Goal: Task Accomplishment & Management: Manage account settings

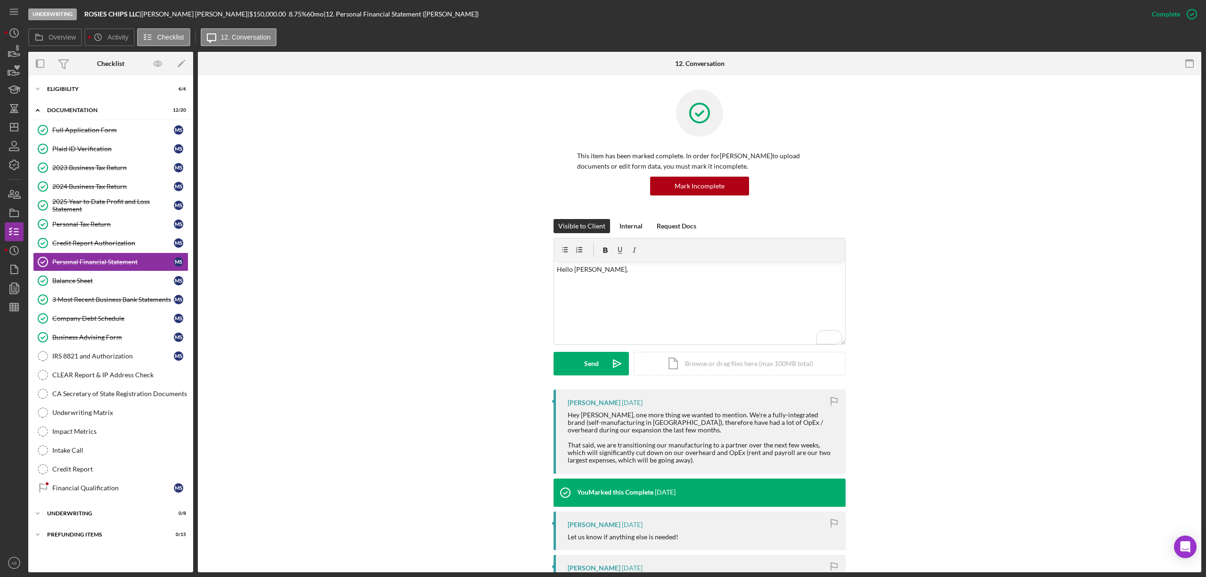
scroll to position [63, 0]
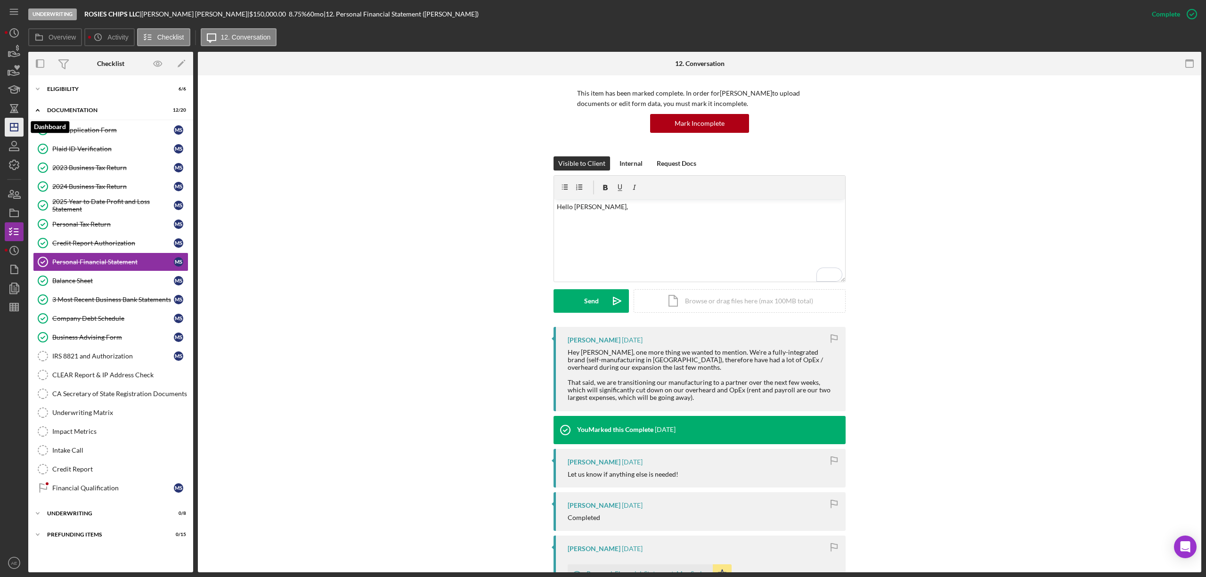
click at [17, 124] on polygon "button" at bounding box center [14, 127] width 8 height 8
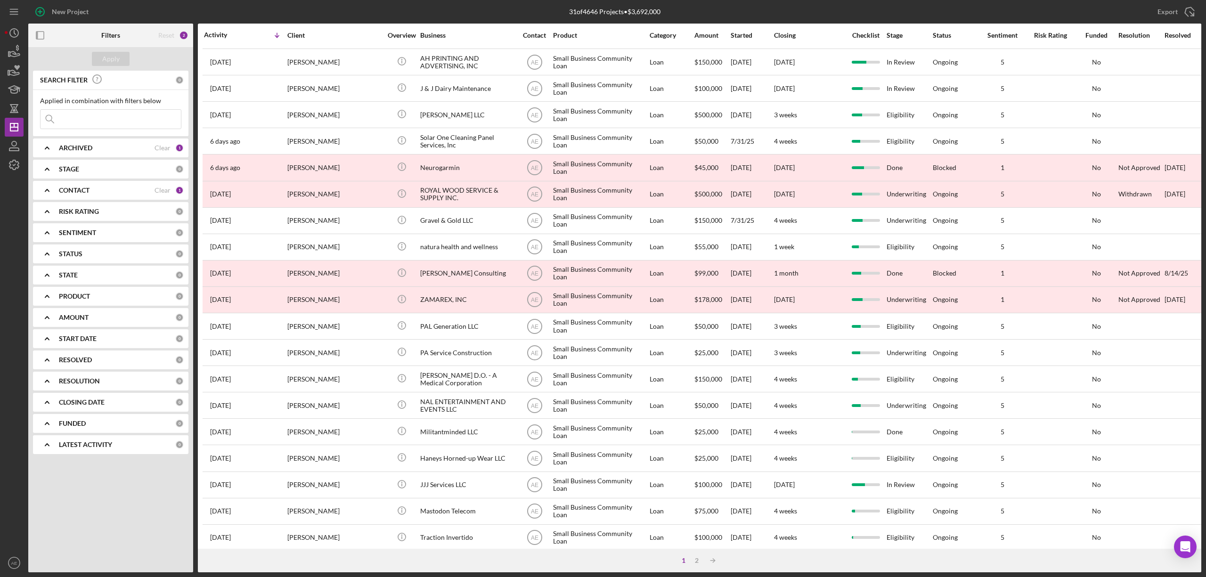
scroll to position [172, 0]
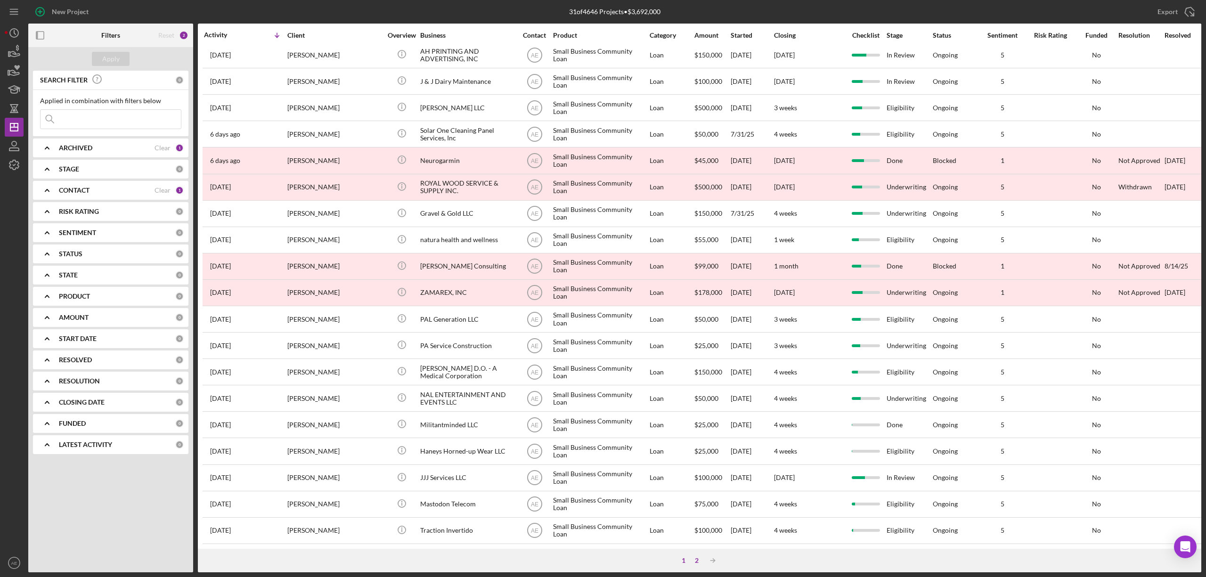
click at [699, 558] on div "2" at bounding box center [696, 561] width 13 height 8
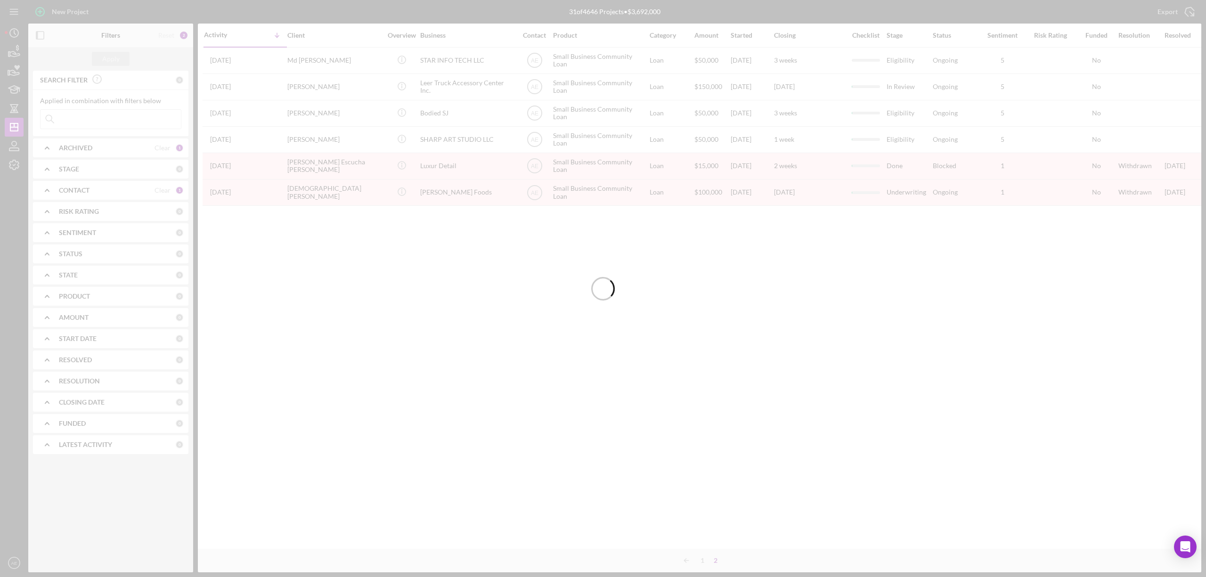
scroll to position [0, 0]
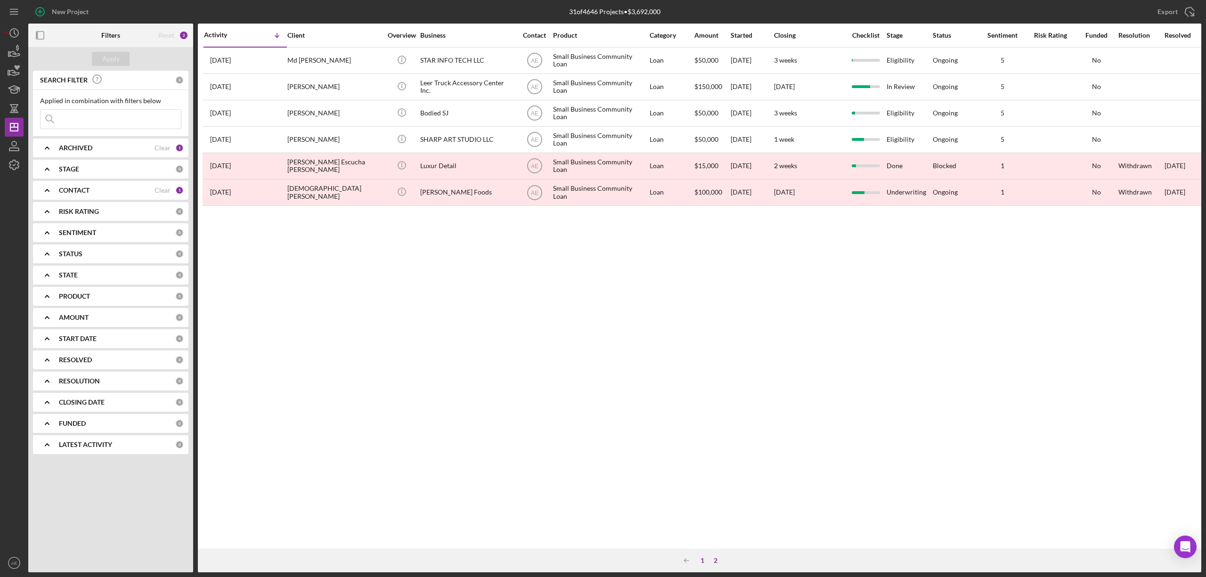
click at [701, 558] on div "1" at bounding box center [702, 561] width 13 height 8
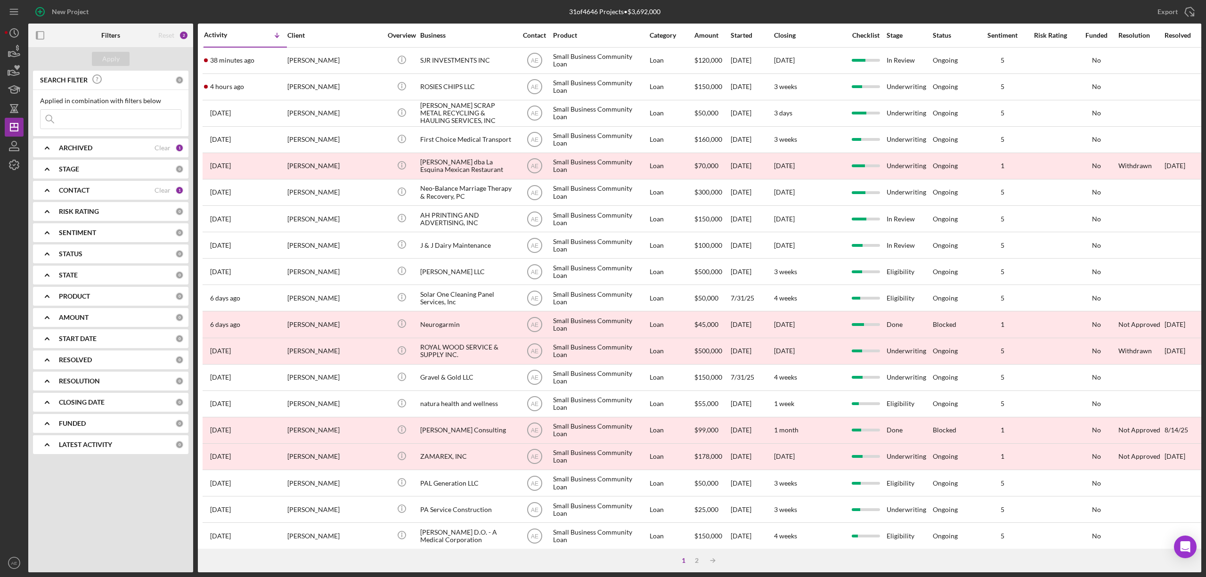
click at [124, 191] on div "CONTACT" at bounding box center [107, 191] width 96 height 8
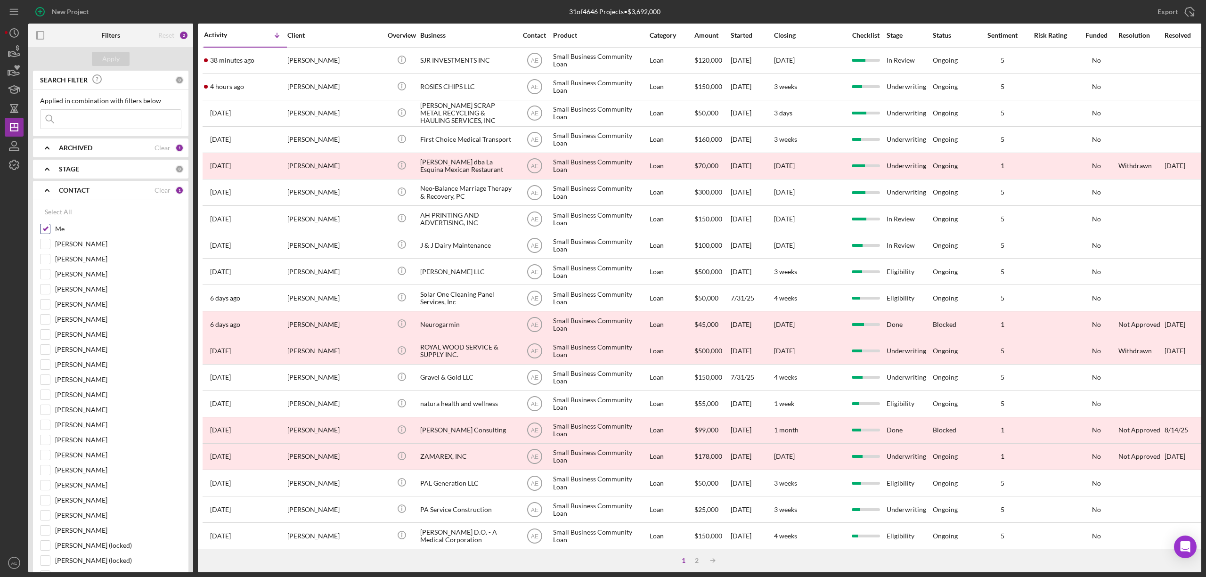
click at [44, 230] on input "Me" at bounding box center [45, 228] width 9 height 9
checkbox input "false"
click at [70, 122] on input at bounding box center [111, 119] width 140 height 19
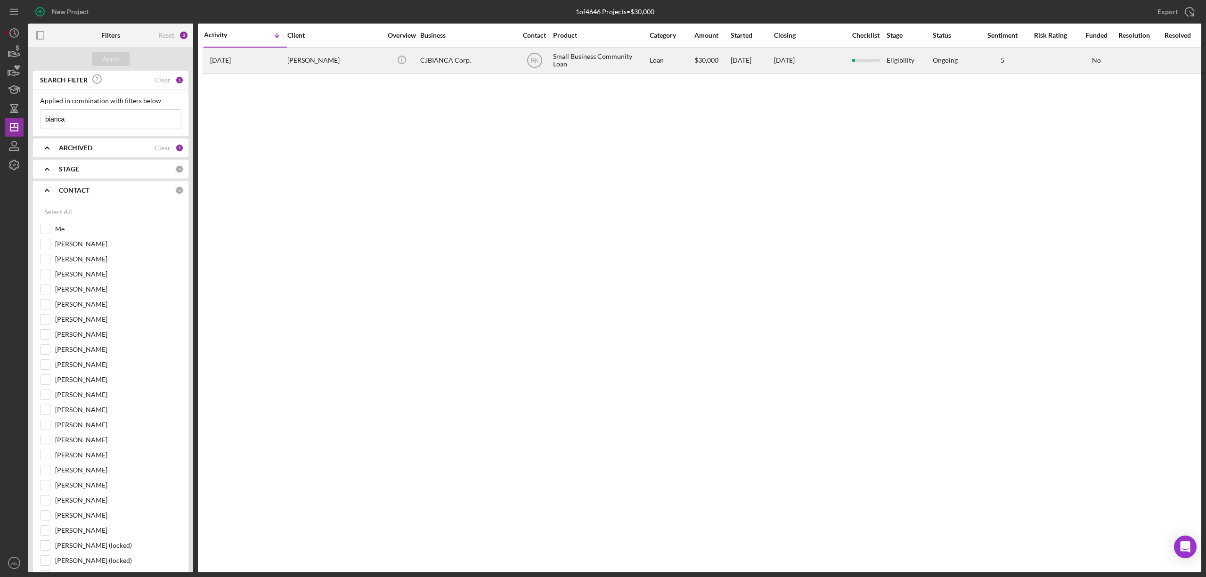
type input "bianca"
click at [468, 62] on div "CJBIANCA Corp." at bounding box center [467, 60] width 94 height 25
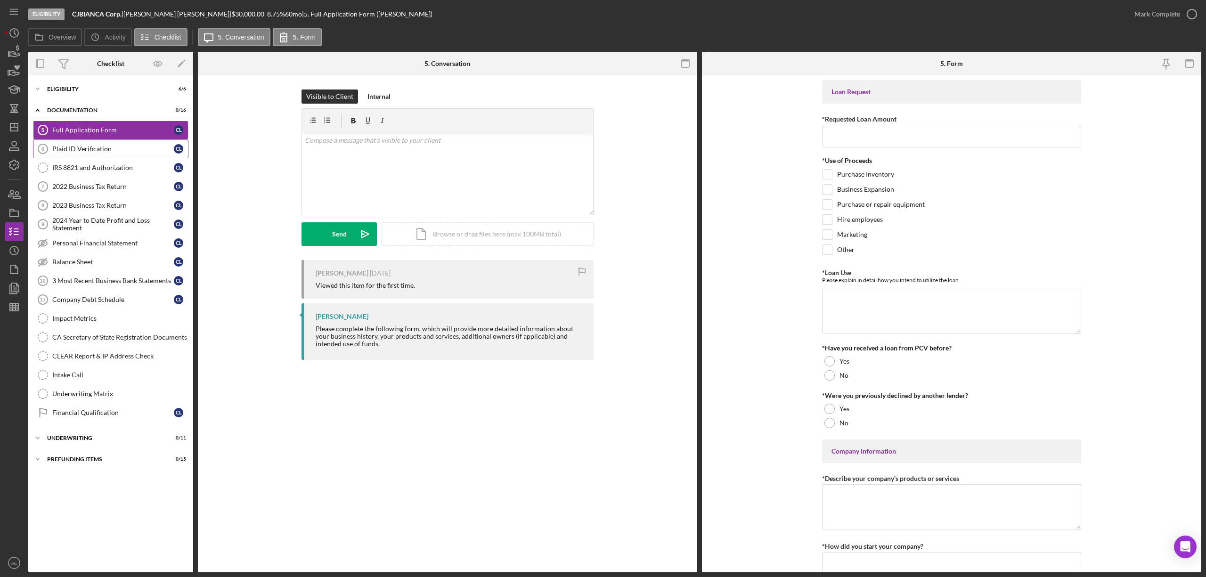
click at [105, 145] on div "Plaid ID Verification" at bounding box center [113, 149] width 122 height 8
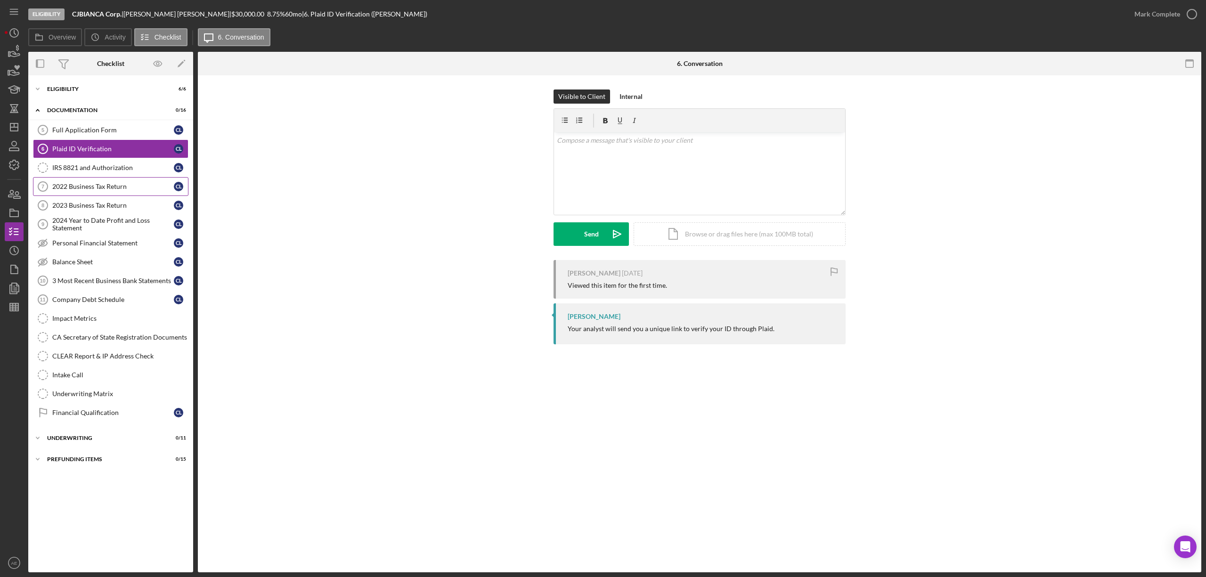
click at [81, 188] on div "2022 Business Tax Return" at bounding box center [113, 187] width 122 height 8
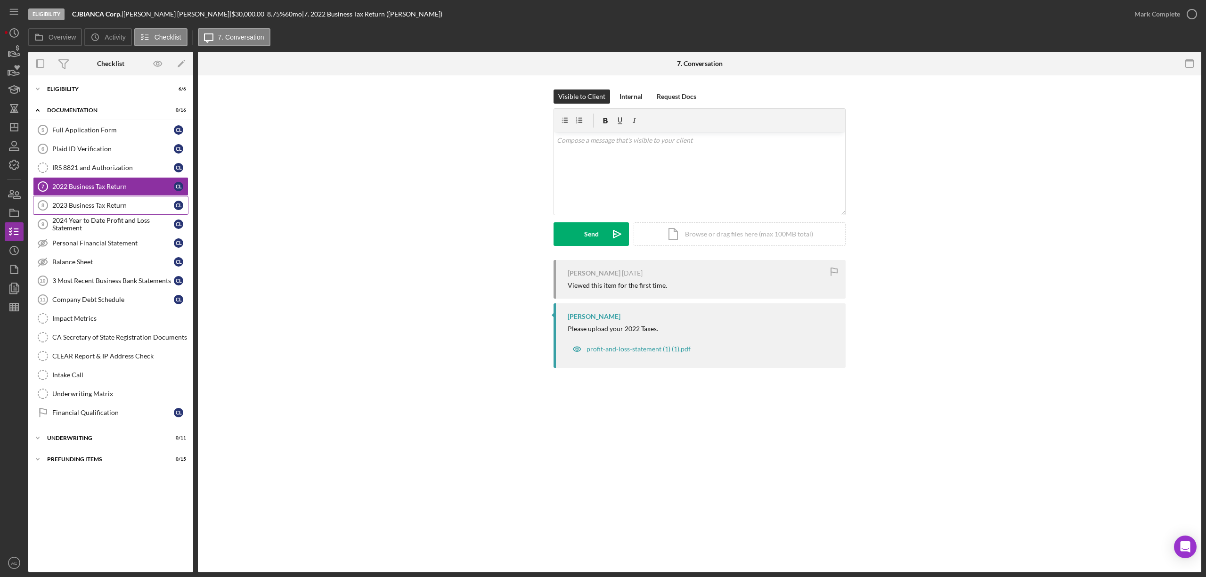
click at [86, 204] on div "2023 Business Tax Return" at bounding box center [113, 206] width 122 height 8
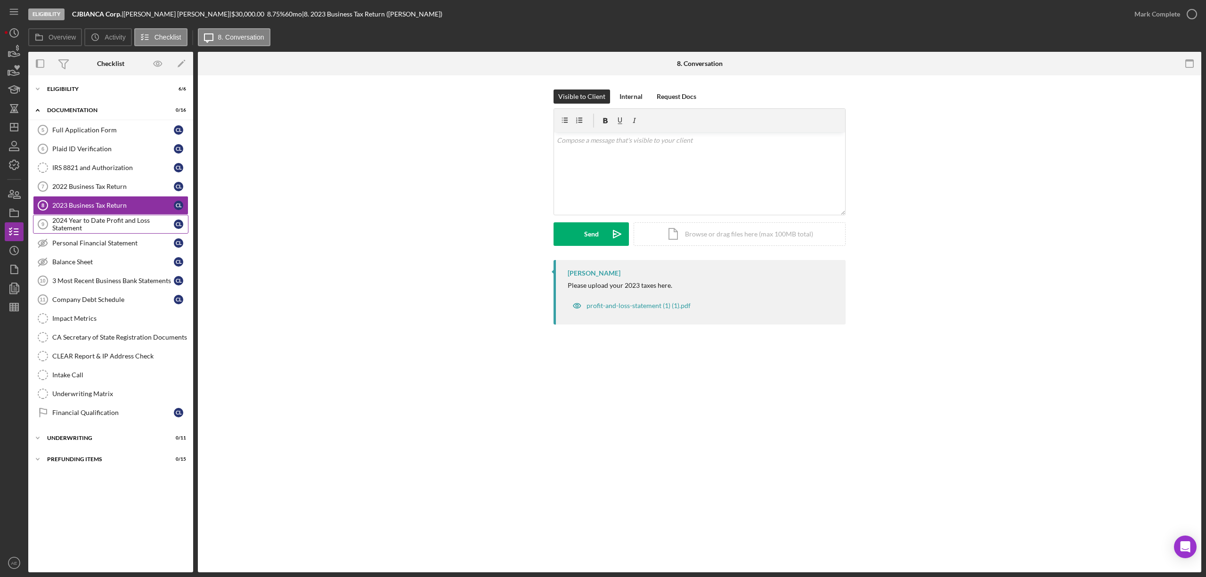
click at [80, 225] on div "2024 Year to Date Profit and Loss Statement" at bounding box center [113, 224] width 122 height 15
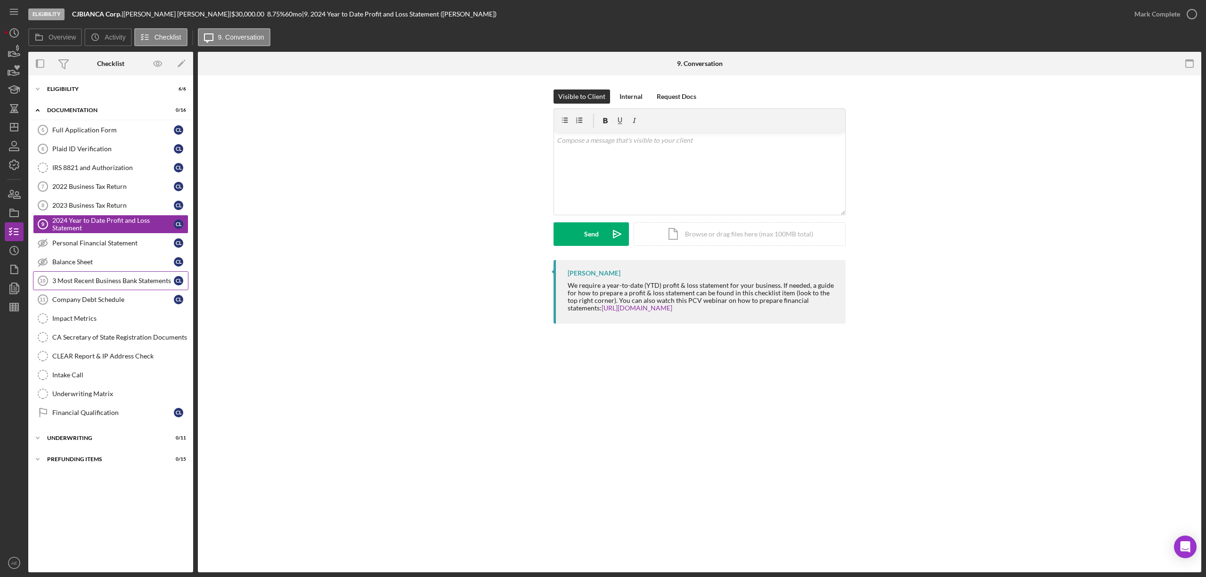
click at [93, 280] on div "3 Most Recent Business Bank Statements" at bounding box center [113, 281] width 122 height 8
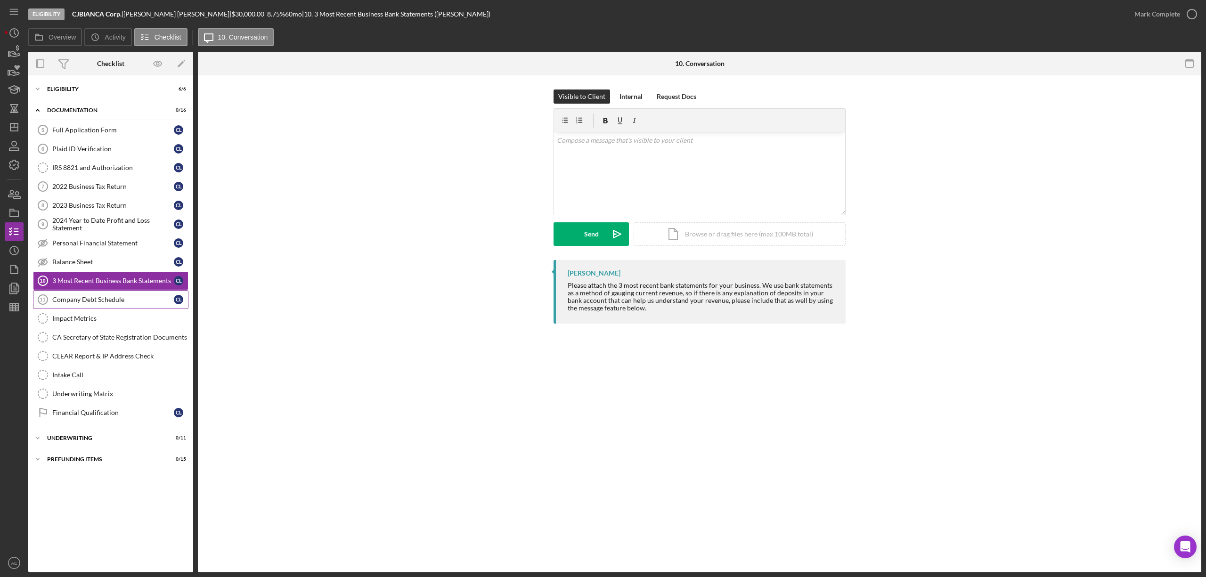
click at [109, 301] on div "Company Debt Schedule" at bounding box center [113, 300] width 122 height 8
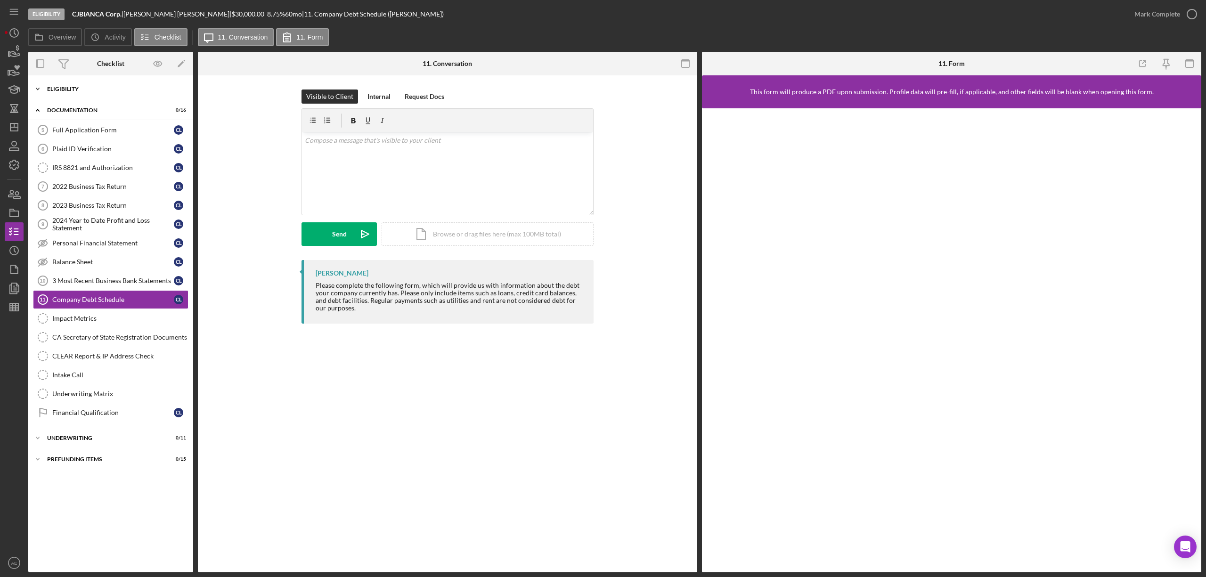
click at [63, 89] on div "Eligibility" at bounding box center [114, 89] width 134 height 6
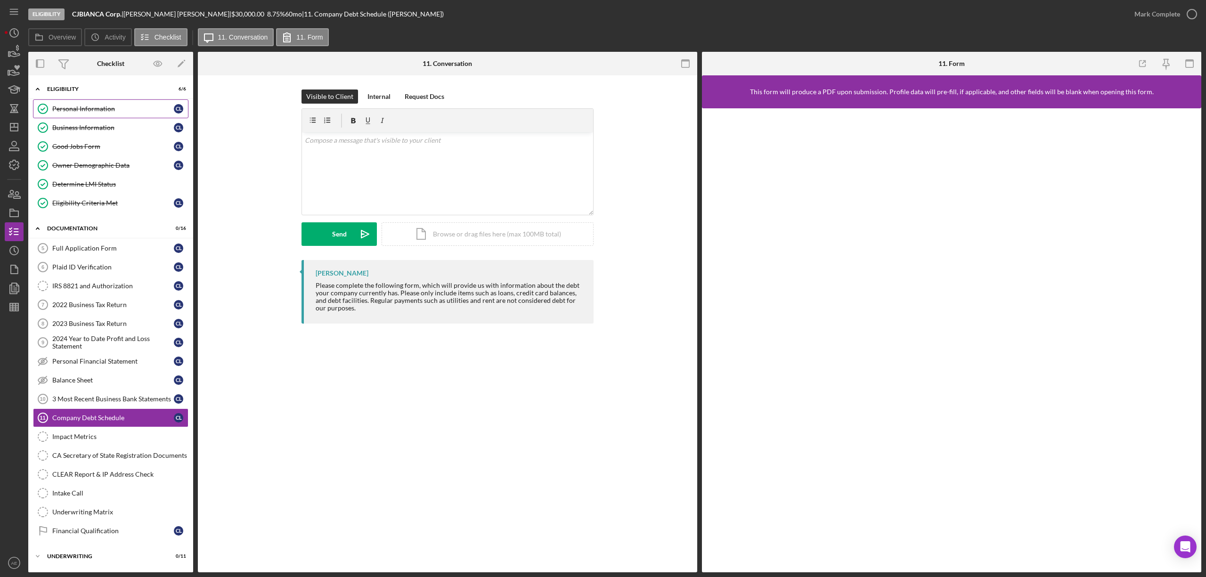
click at [92, 115] on link "Personal Information Personal Information C L" at bounding box center [110, 108] width 155 height 19
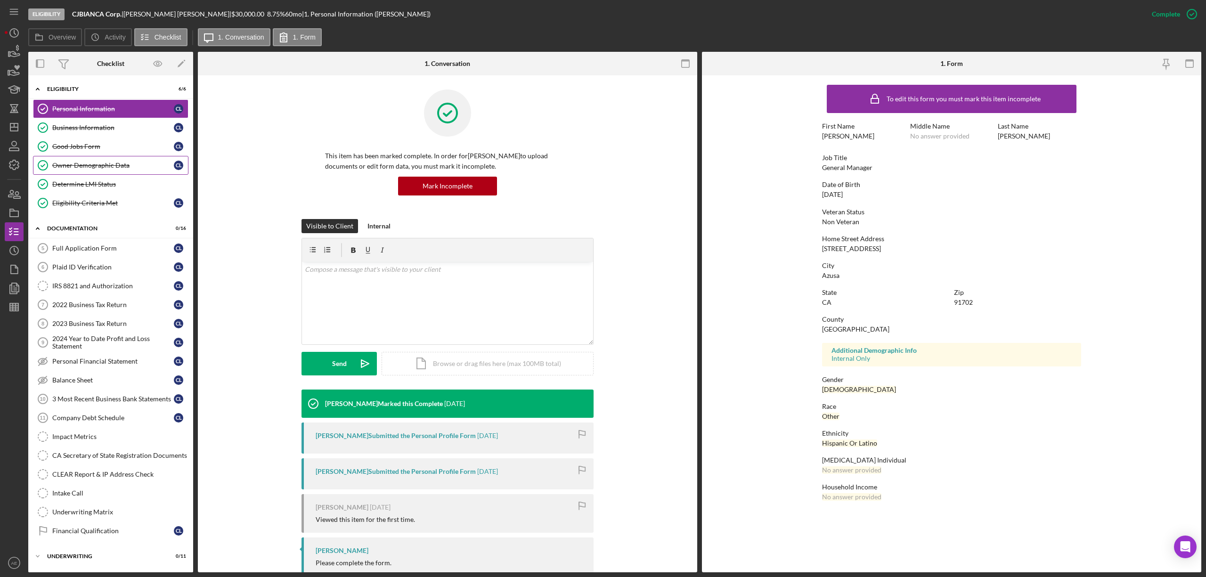
click at [100, 172] on link "Owner Demographic Data Owner Demographic Data C L" at bounding box center [110, 165] width 155 height 19
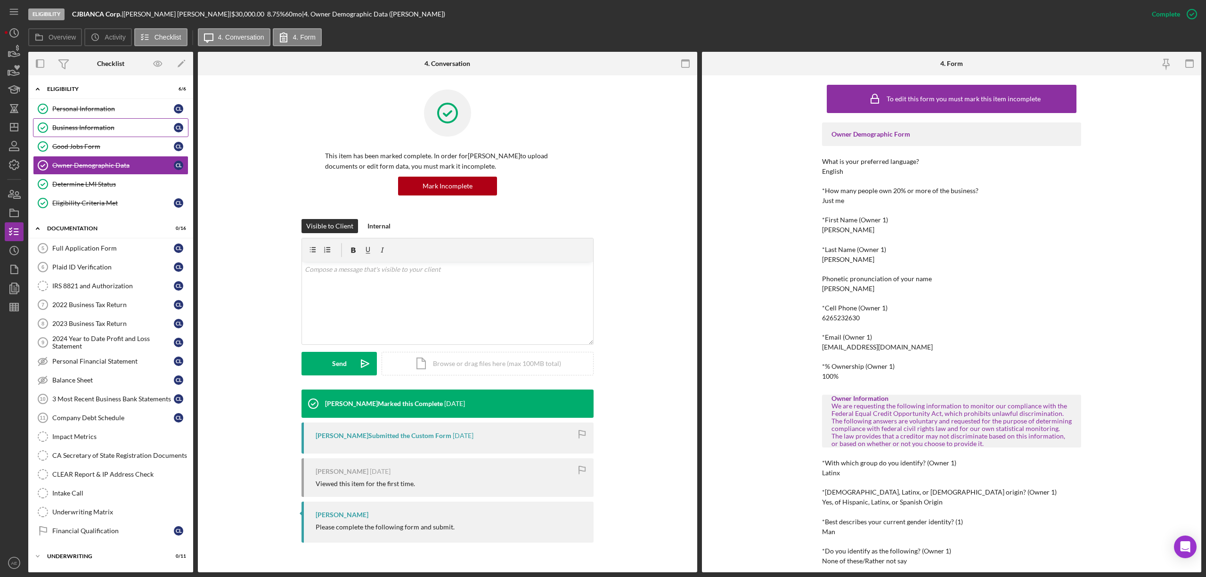
click at [100, 128] on div "Business Information" at bounding box center [113, 128] width 122 height 8
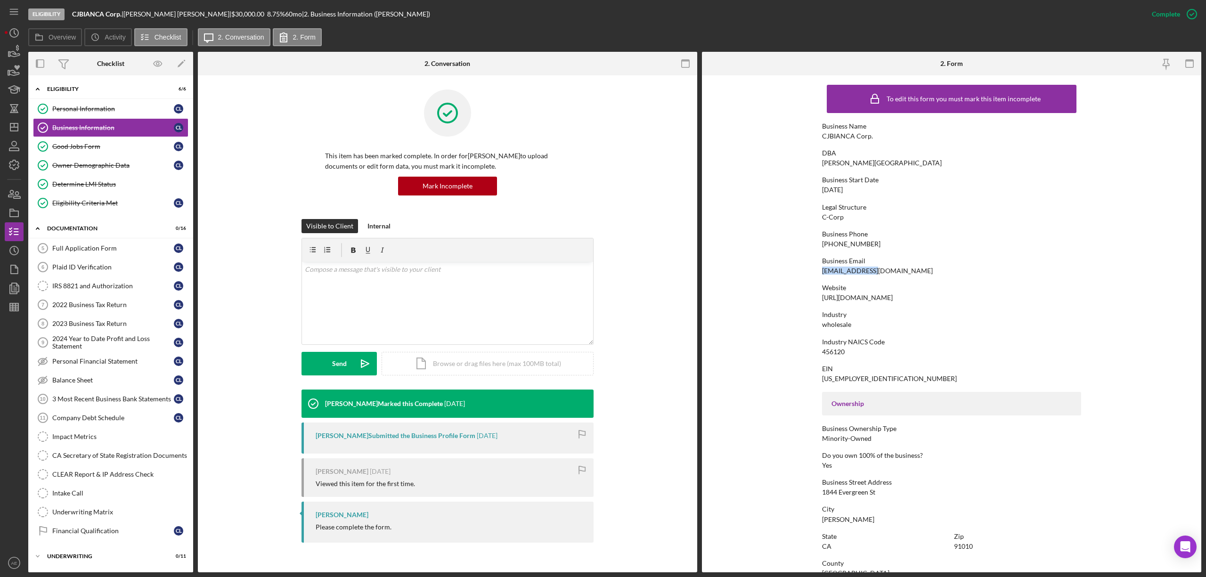
drag, startPoint x: 820, startPoint y: 271, endPoint x: 870, endPoint y: 271, distance: 49.5
click at [870, 271] on div "[EMAIL_ADDRESS][DOMAIN_NAME]" at bounding box center [877, 271] width 111 height 8
copy div "[EMAIL_ADDRESS][DOMAIN_NAME]"
click at [13, 125] on icon "Icon/Dashboard" at bounding box center [14, 127] width 24 height 24
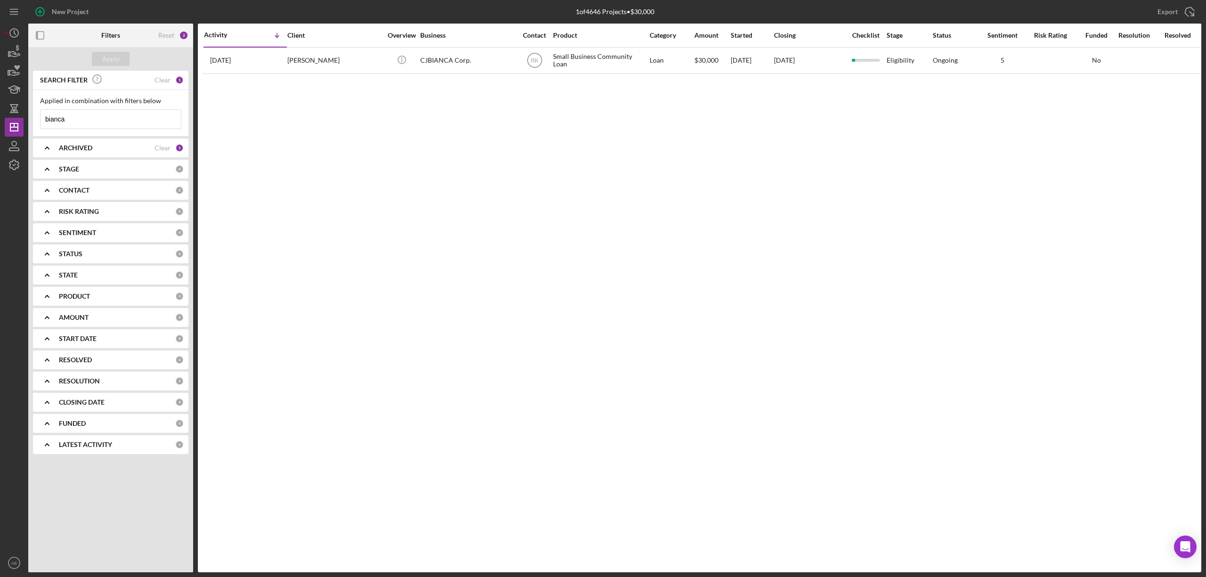
click at [121, 155] on div "ARCHIVED Clear 1" at bounding box center [121, 147] width 125 height 19
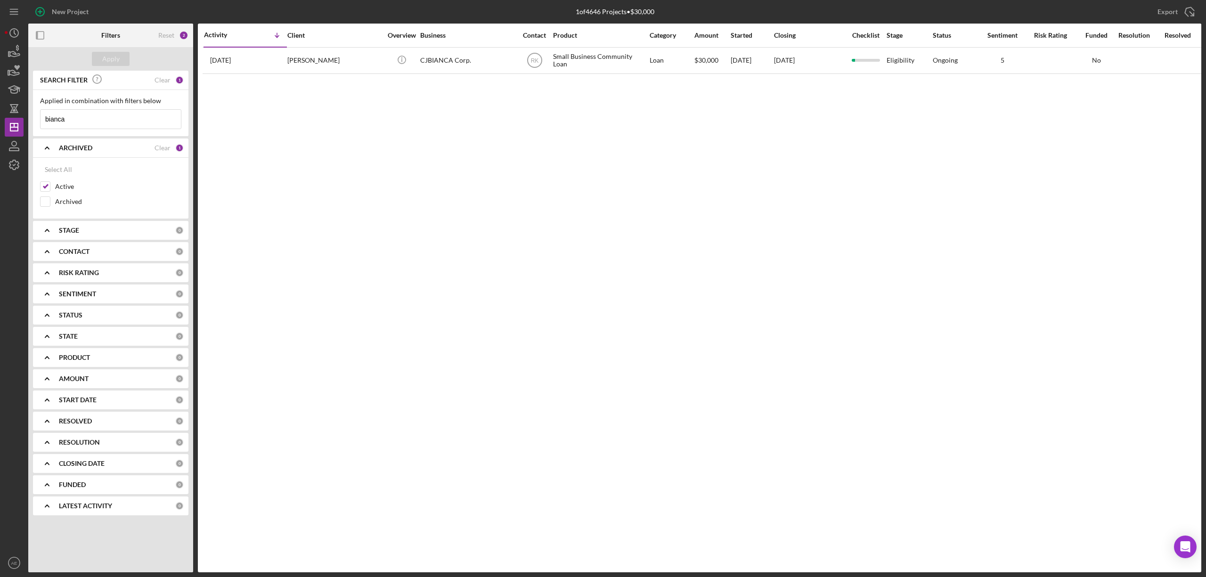
click at [84, 231] on div "STAGE" at bounding box center [117, 231] width 116 height 8
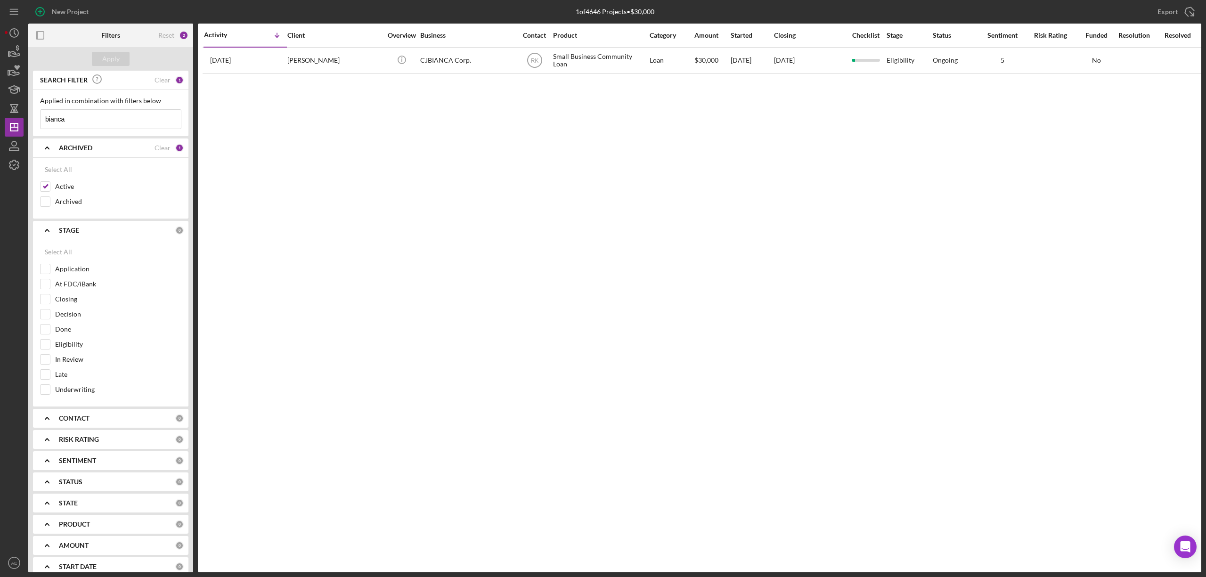
click at [81, 422] on b "CONTACT" at bounding box center [74, 419] width 31 height 8
click at [42, 460] on input "Me" at bounding box center [45, 456] width 9 height 9
checkbox input "true"
drag, startPoint x: 90, startPoint y: 118, endPoint x: 8, endPoint y: 123, distance: 81.2
click at [8, 123] on div "New Project 1 of 4646 Projects • $30,000 bianca Export Icon/Export Filters Rese…" at bounding box center [603, 286] width 1197 height 572
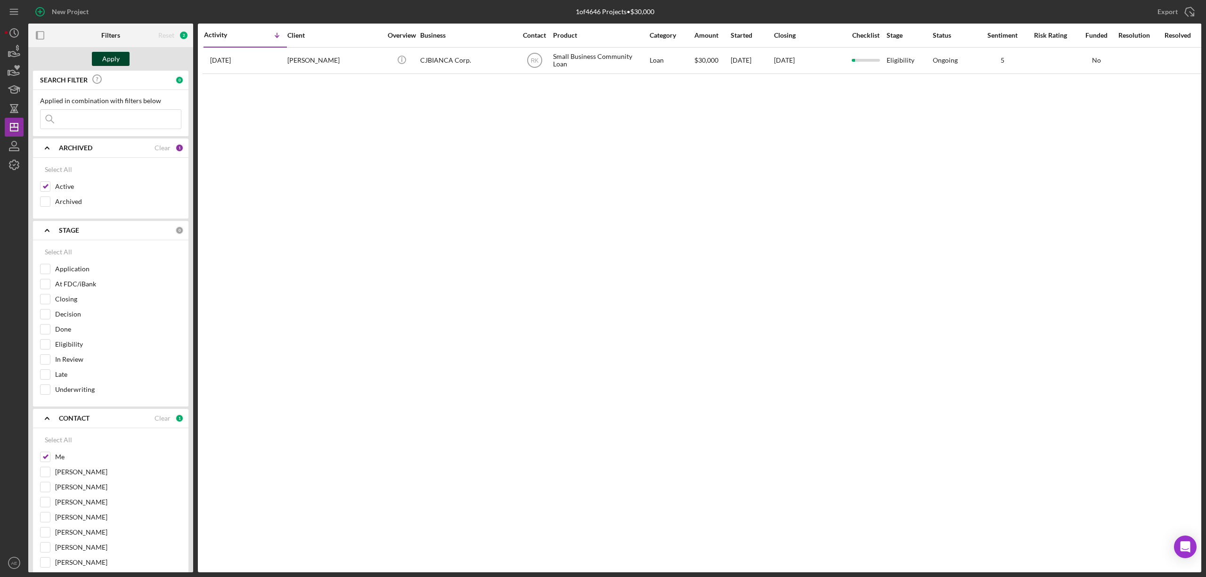
click at [116, 58] on div "Apply" at bounding box center [110, 59] width 17 height 14
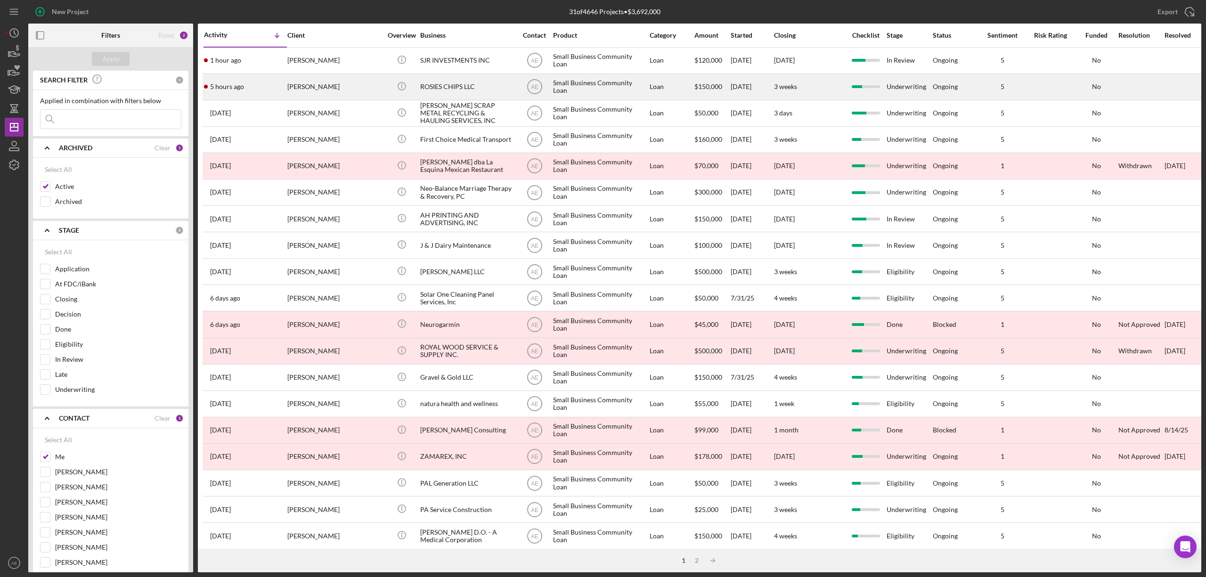
click at [441, 86] on div "ROSIES CHIPS LLC" at bounding box center [467, 86] width 94 height 25
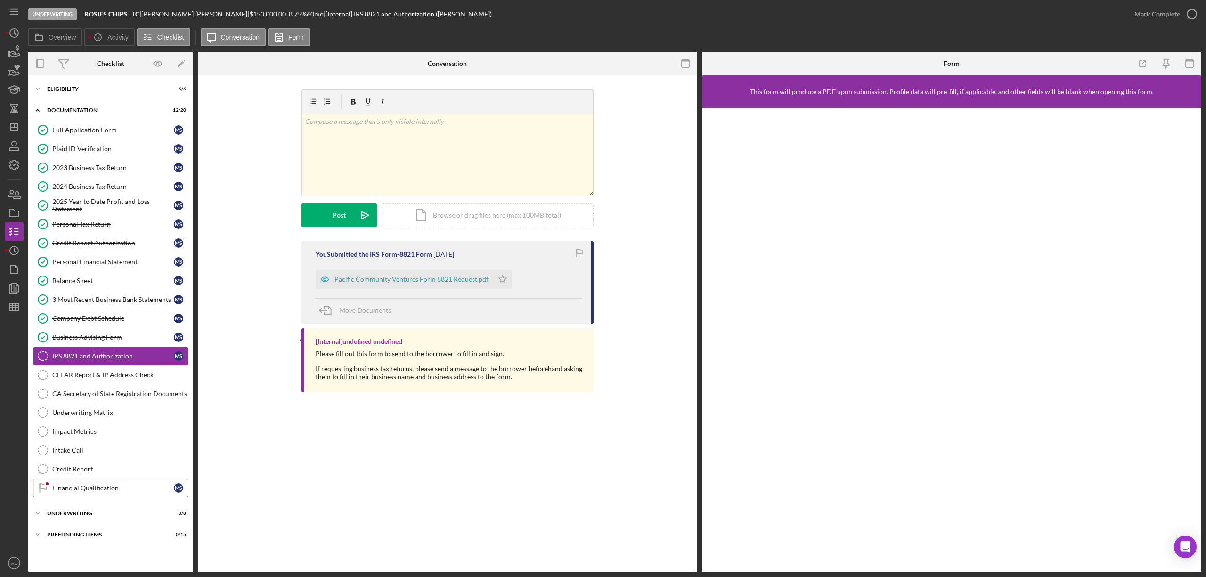
click at [114, 492] on div "Financial Qualification" at bounding box center [113, 488] width 122 height 8
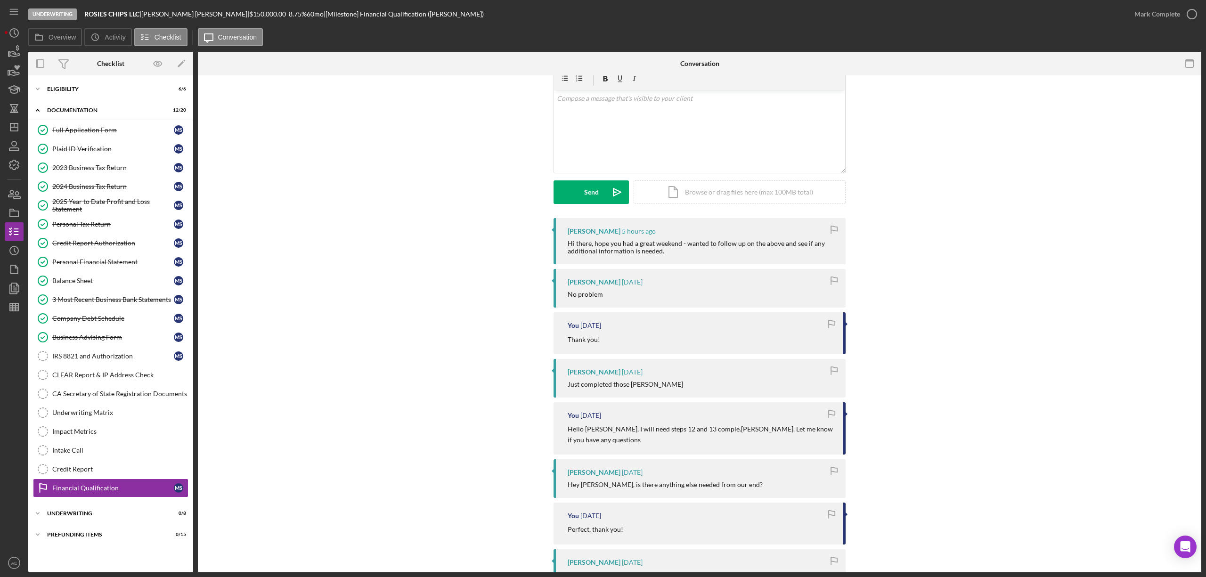
scroll to position [63, 0]
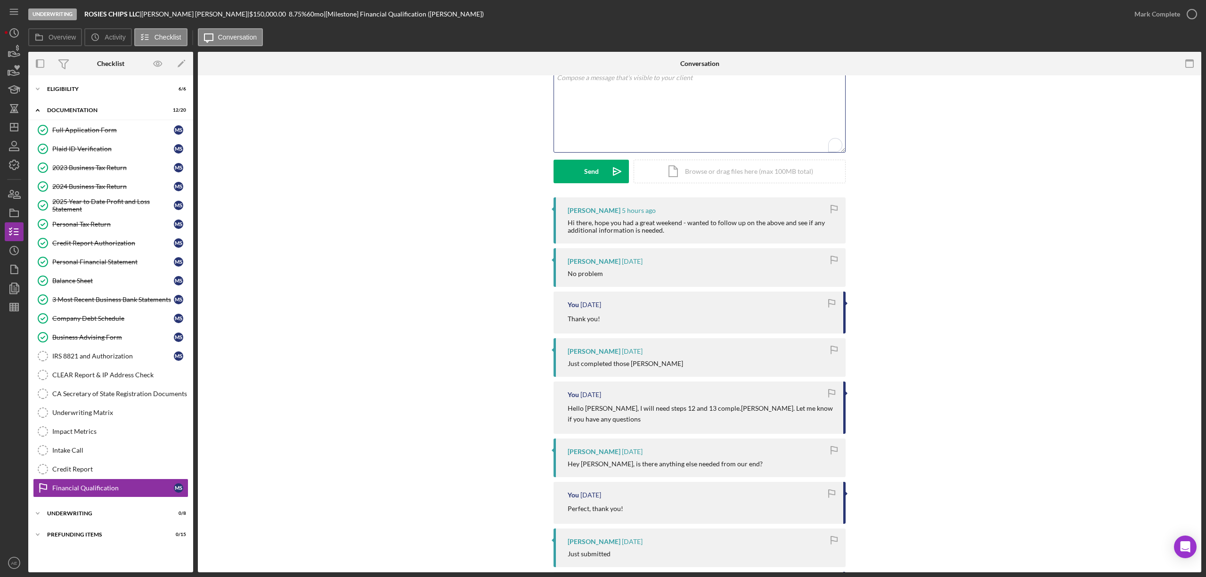
click at [649, 104] on div "v Color teal Color pink Remove color Add row above Add row below Add column bef…" at bounding box center [699, 111] width 291 height 82
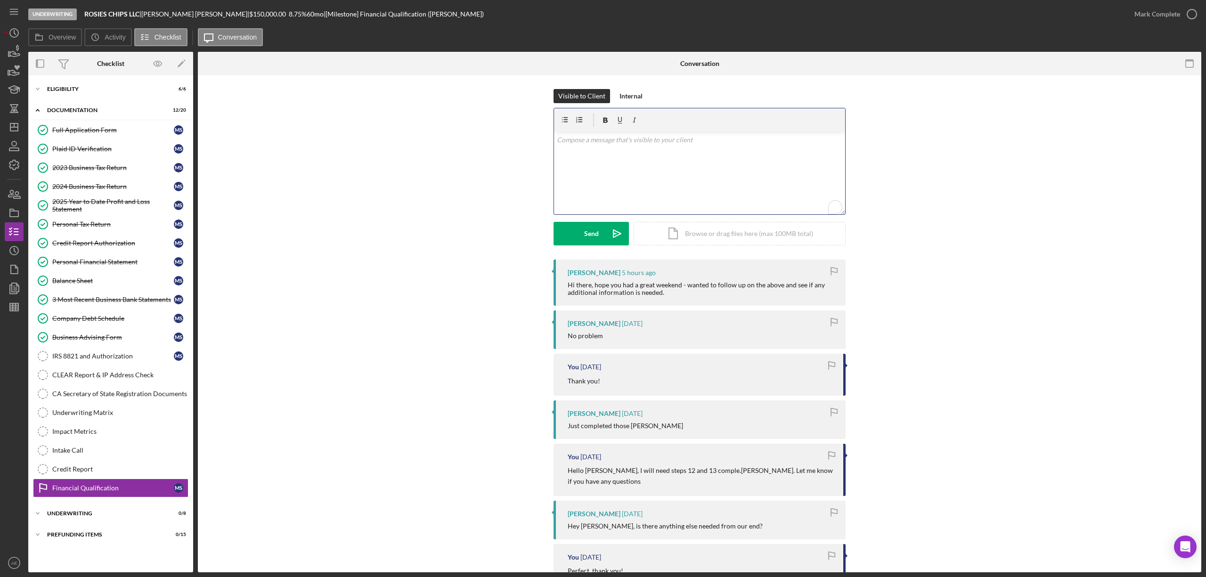
scroll to position [0, 0]
click at [650, 177] on p "I have 2 applications ahead of yours but I am close to finishing those up. I ho…" at bounding box center [700, 172] width 286 height 21
click at [665, 168] on p "I have 2 applications ahead of yours but I am close to finishing those up. I ho…" at bounding box center [700, 172] width 286 height 21
click at [605, 228] on icon "Icon/icon-invite-send" at bounding box center [617, 234] width 24 height 24
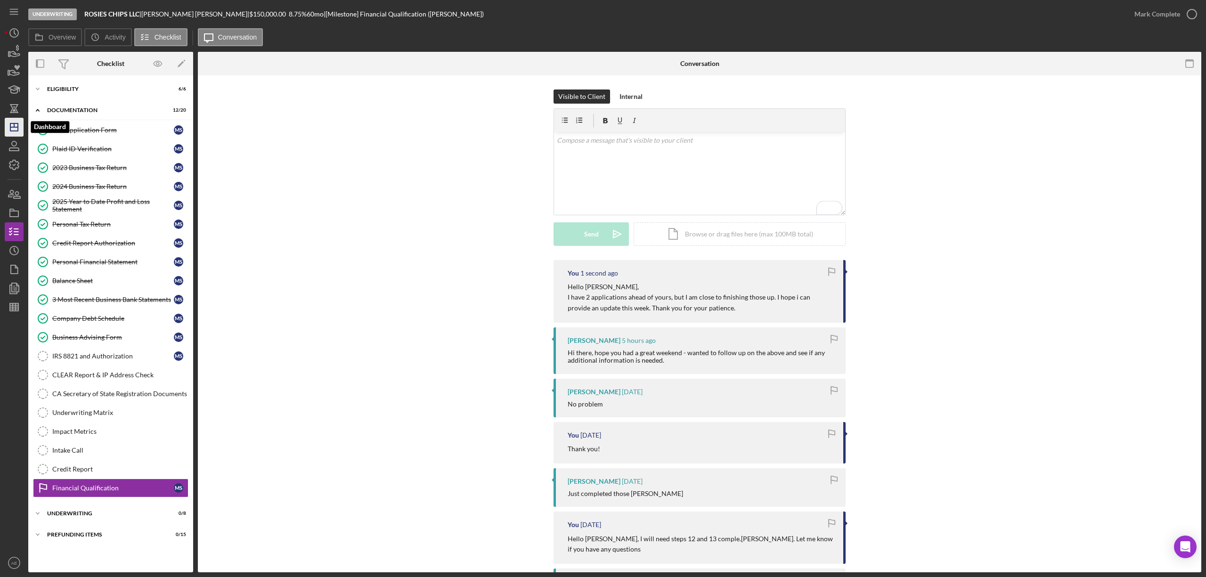
click at [18, 122] on icon "Icon/Dashboard" at bounding box center [14, 127] width 24 height 24
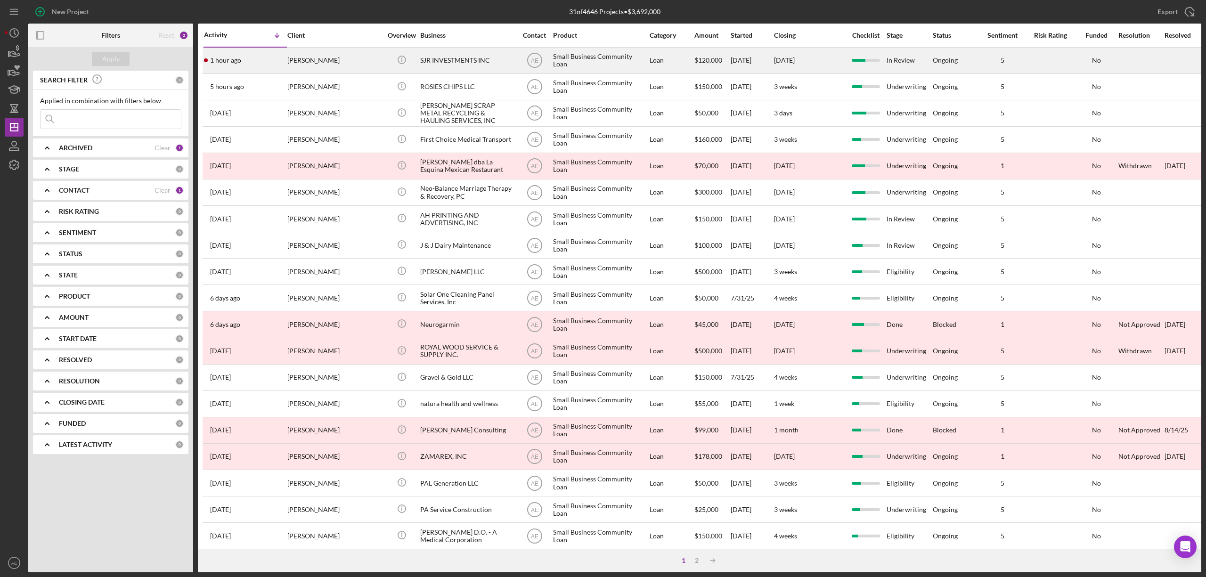
click at [302, 64] on div "[PERSON_NAME]" at bounding box center [334, 60] width 94 height 25
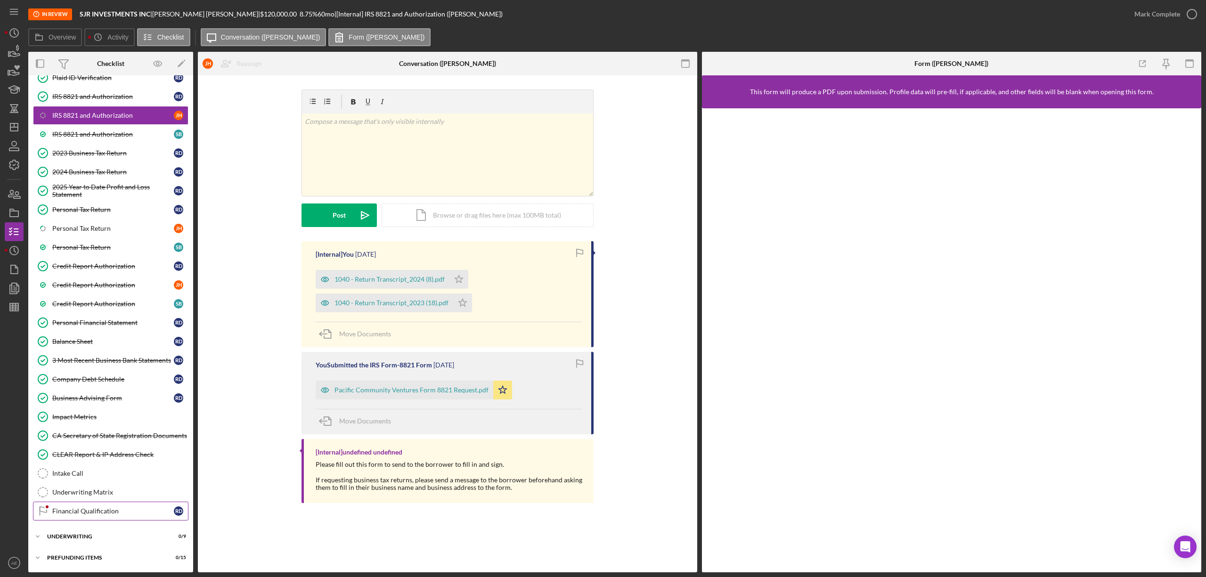
click at [110, 507] on div "Financial Qualification" at bounding box center [113, 511] width 122 height 8
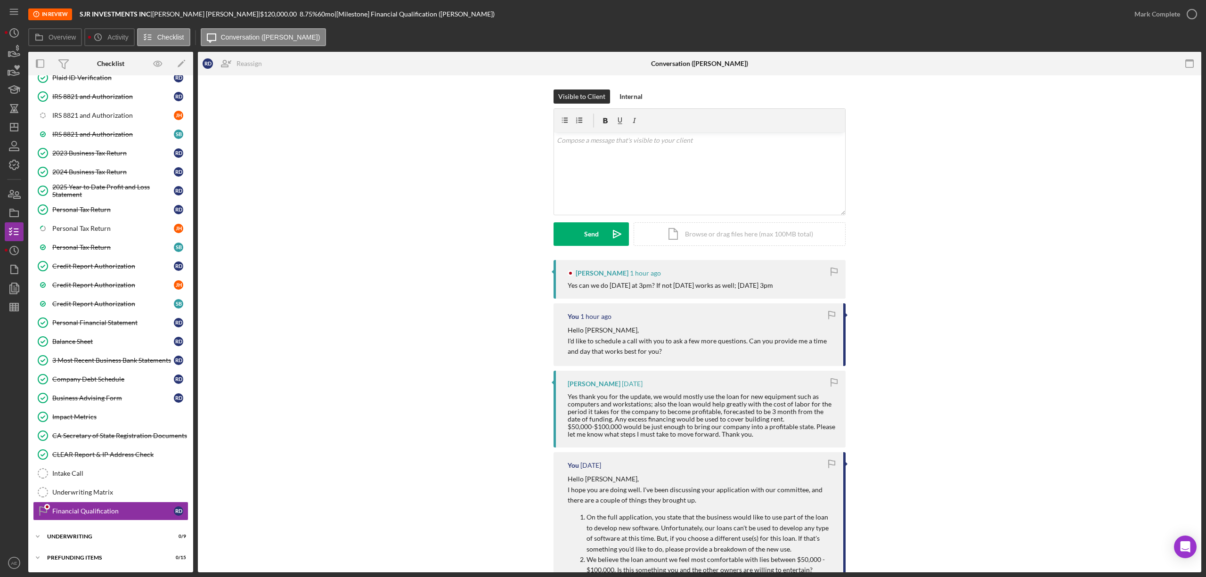
scroll to position [99, 0]
click at [652, 126] on div at bounding box center [699, 121] width 291 height 24
click at [651, 138] on p at bounding box center [700, 140] width 286 height 10
click at [605, 231] on icon "Icon/icon-invite-send" at bounding box center [617, 234] width 24 height 24
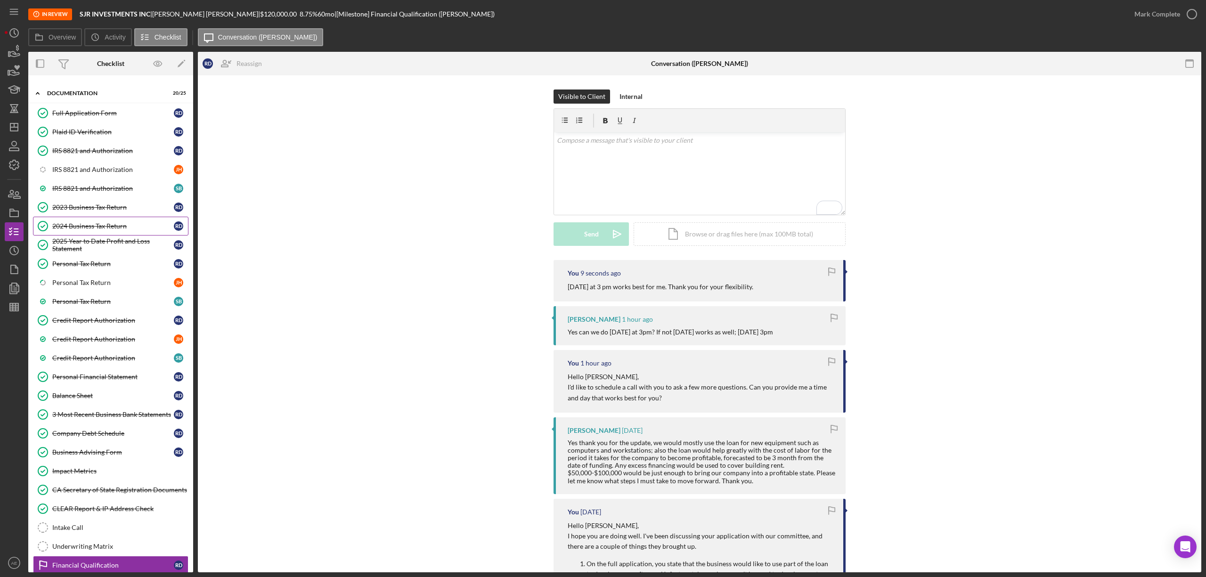
scroll to position [0, 0]
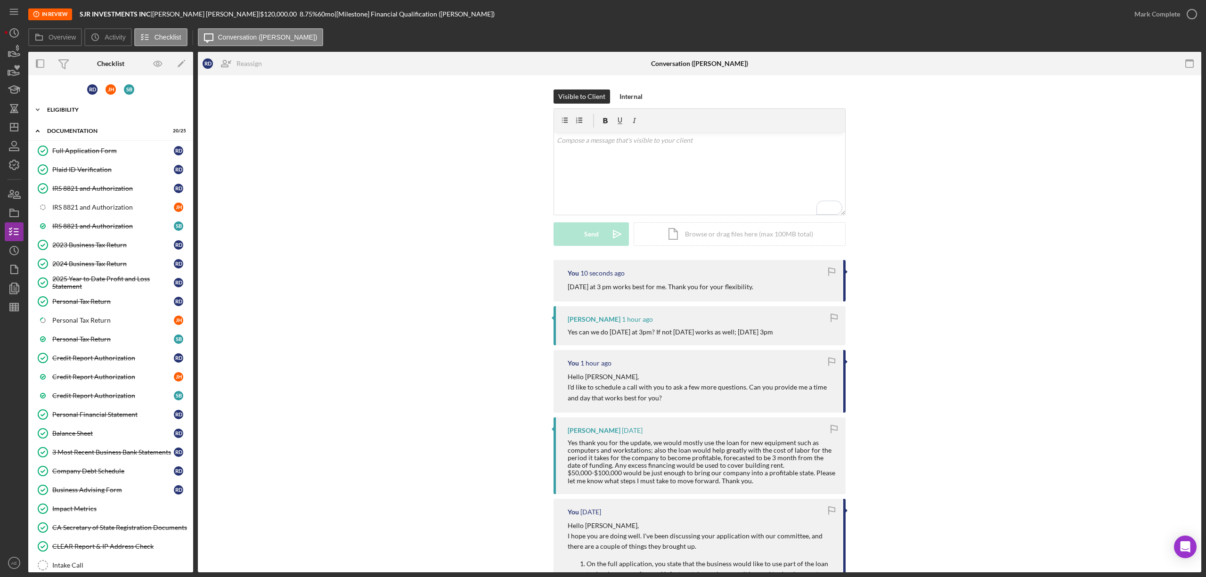
click at [72, 108] on div "Eligibility" at bounding box center [114, 110] width 134 height 6
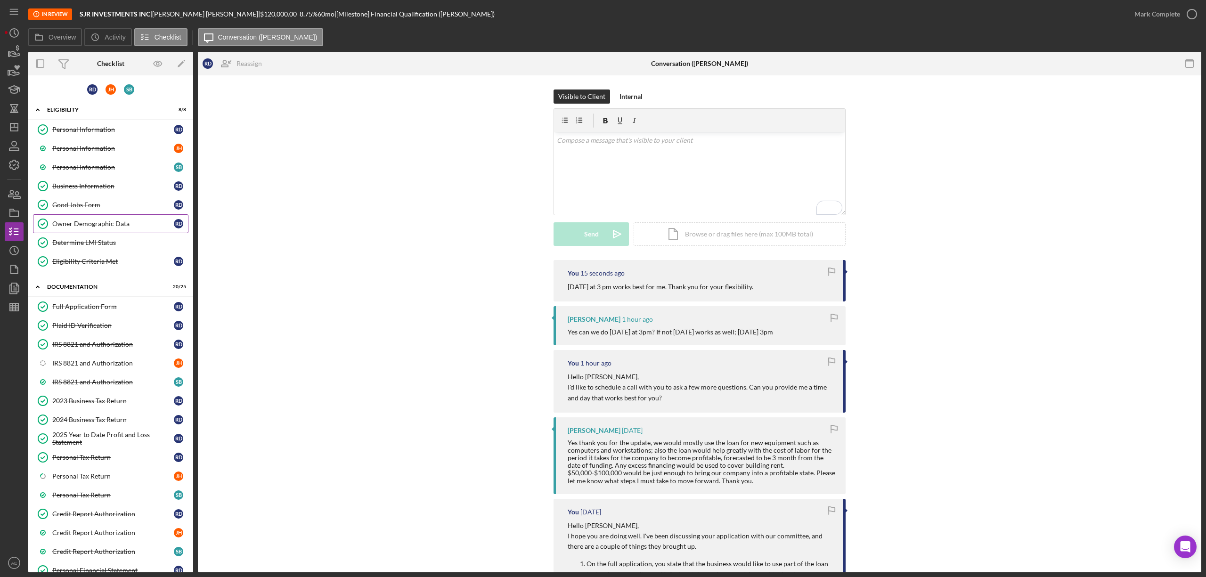
click at [102, 220] on link "Owner Demographic Data Owner Demographic Data R D" at bounding box center [110, 223] width 155 height 19
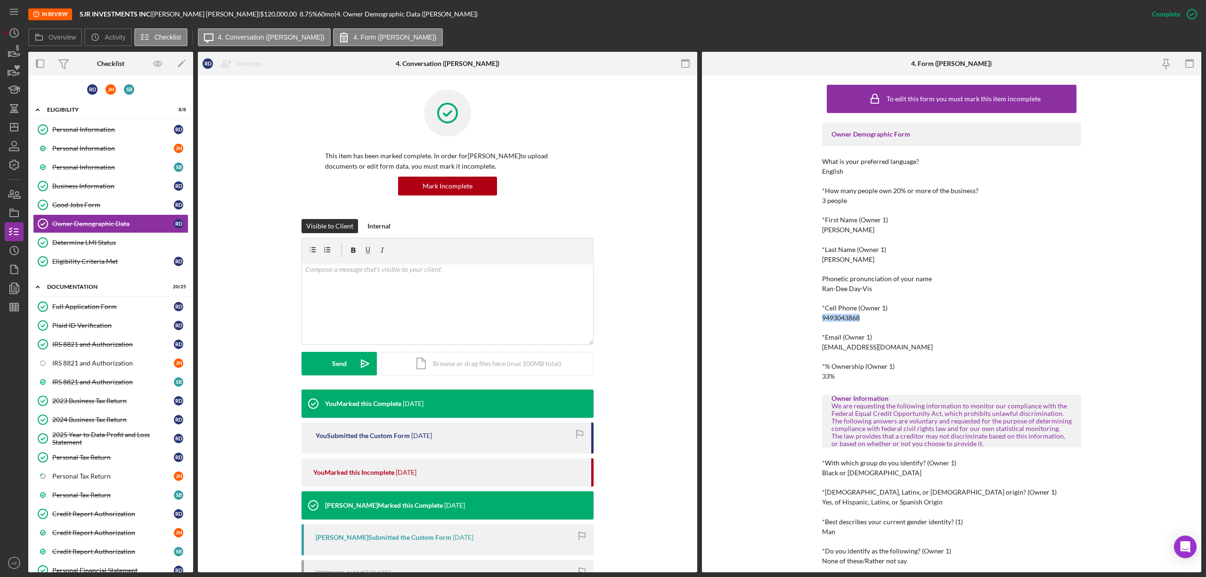
drag, startPoint x: 812, startPoint y: 319, endPoint x: 870, endPoint y: 317, distance: 57.5
click at [870, 317] on div "To edit this form you must mark this item incomplete Owner Demographic Form Wha…" at bounding box center [951, 323] width 499 height 497
copy div "9493043868"
click at [20, 124] on icon "Icon/Dashboard" at bounding box center [14, 127] width 24 height 24
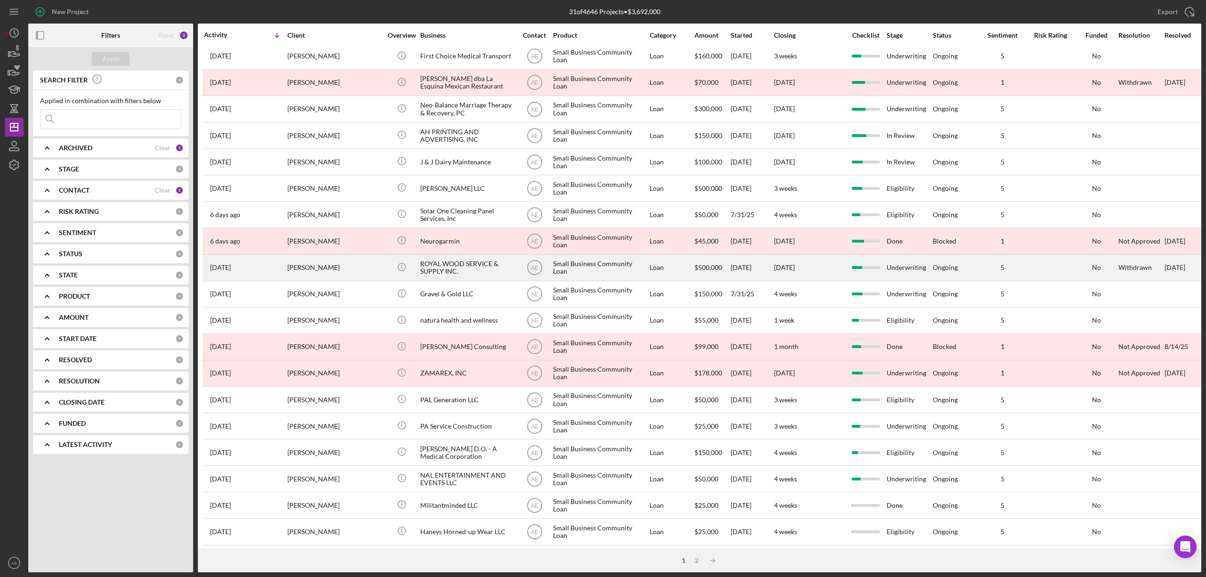
scroll to position [172, 0]
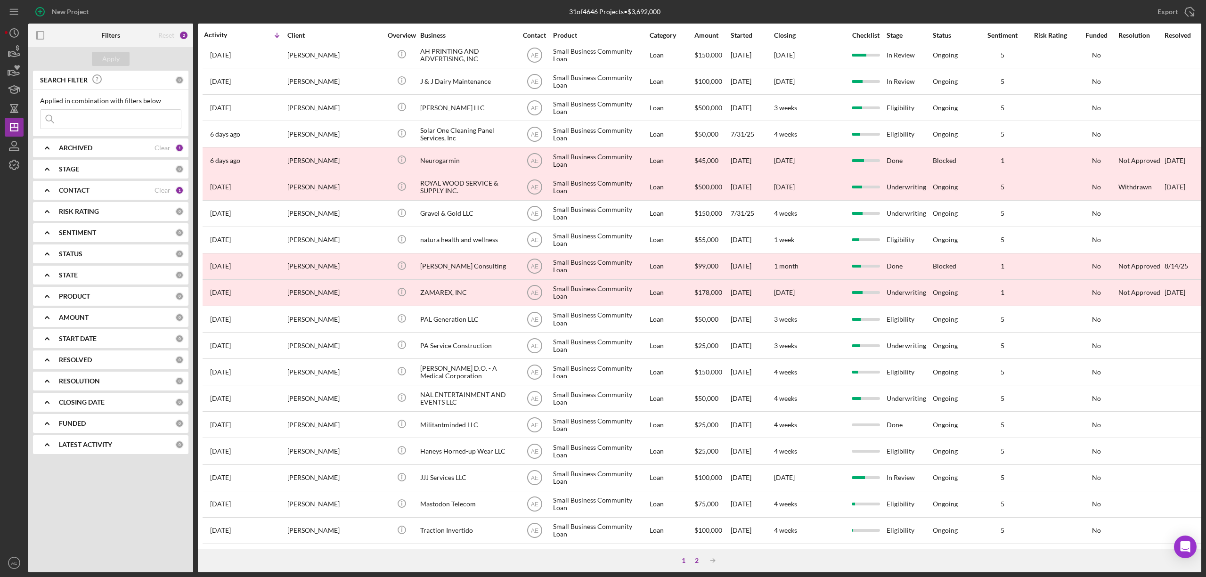
click at [694, 558] on div "2" at bounding box center [696, 561] width 13 height 8
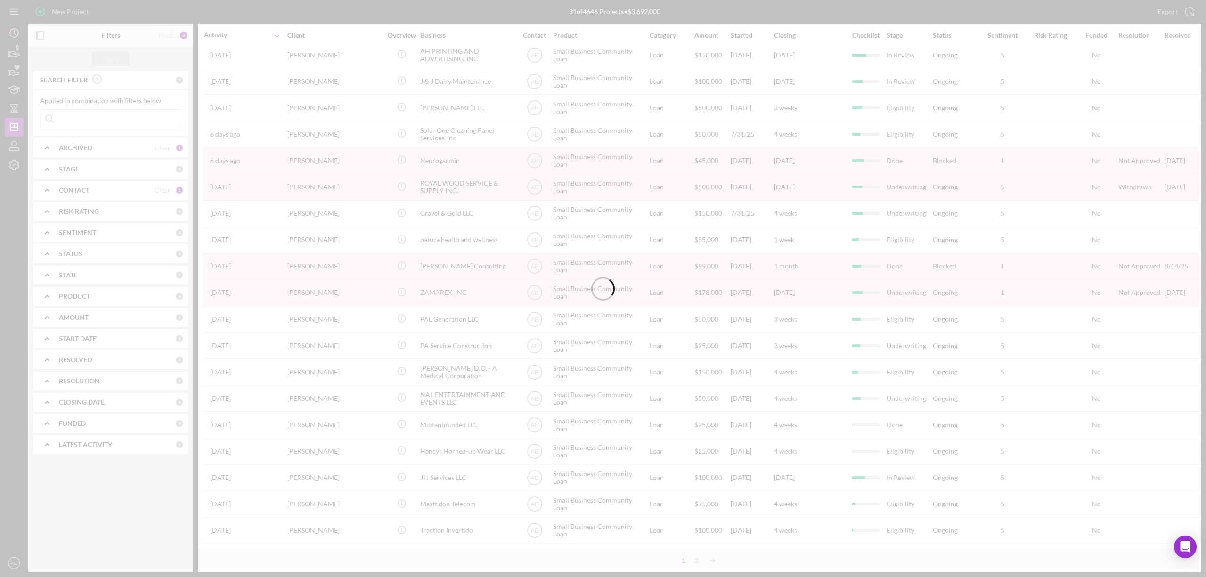
scroll to position [0, 0]
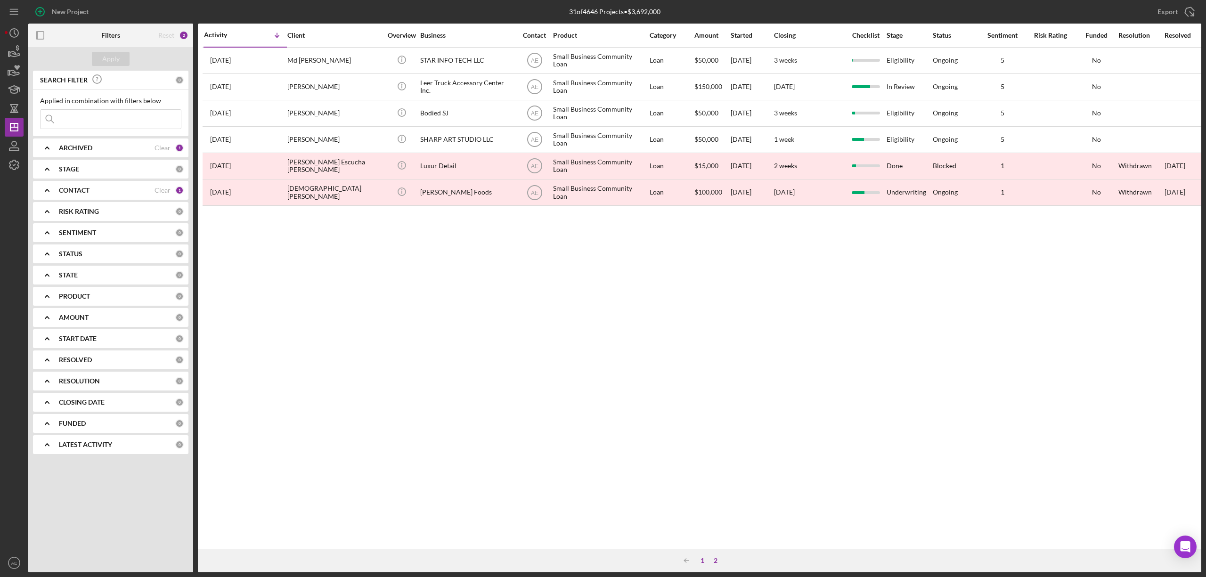
click at [702, 563] on div "1" at bounding box center [702, 561] width 13 height 8
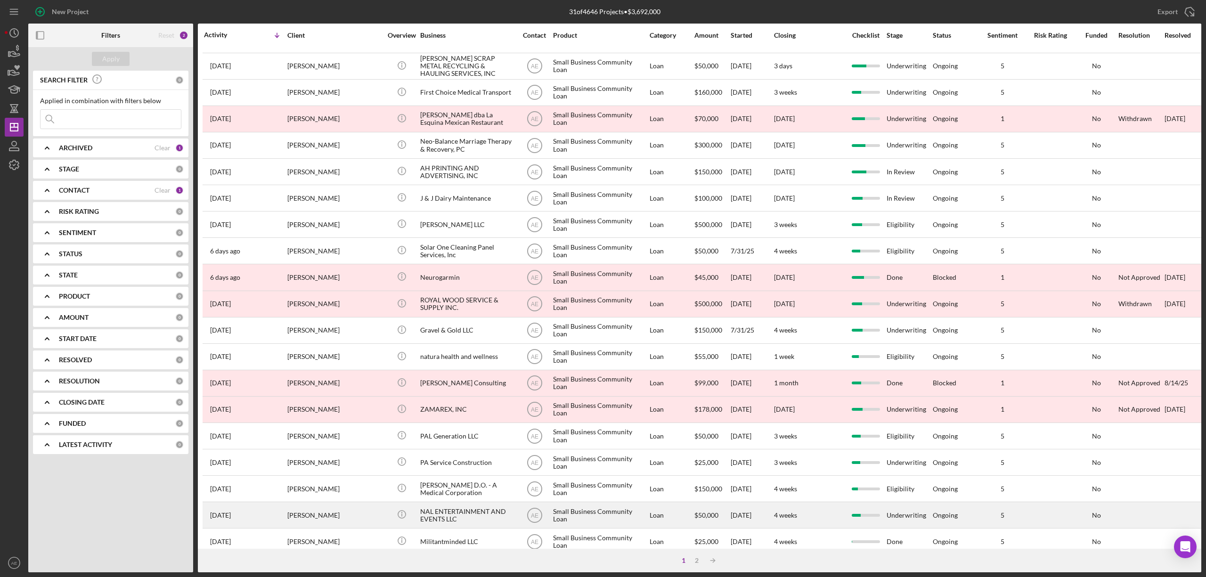
scroll to position [172, 0]
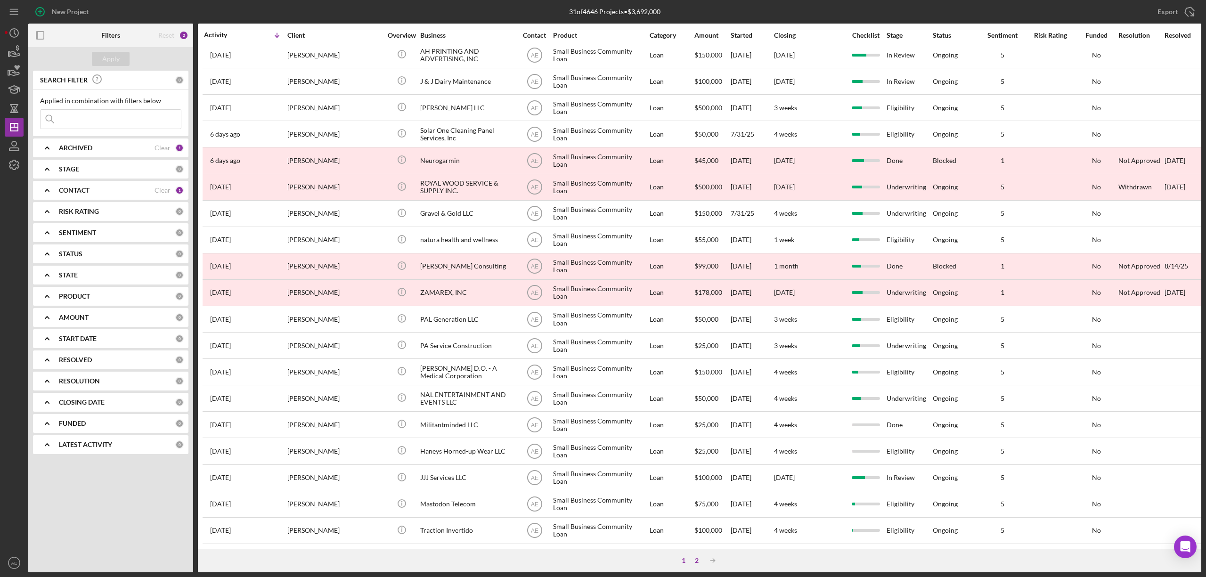
click at [696, 558] on div "2" at bounding box center [696, 561] width 13 height 8
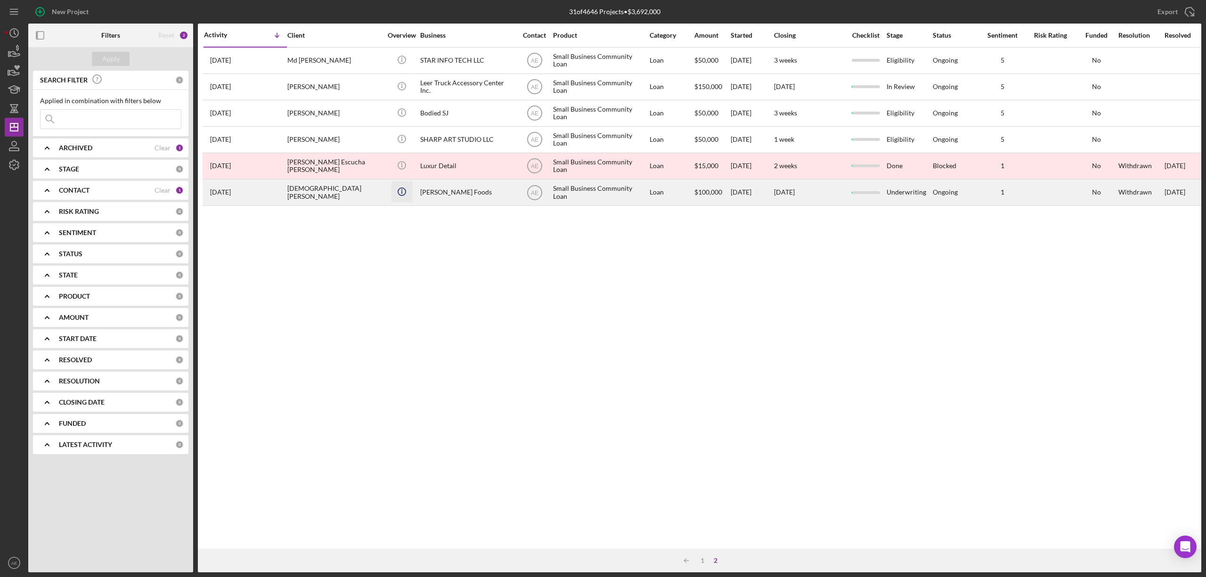
scroll to position [0, 0]
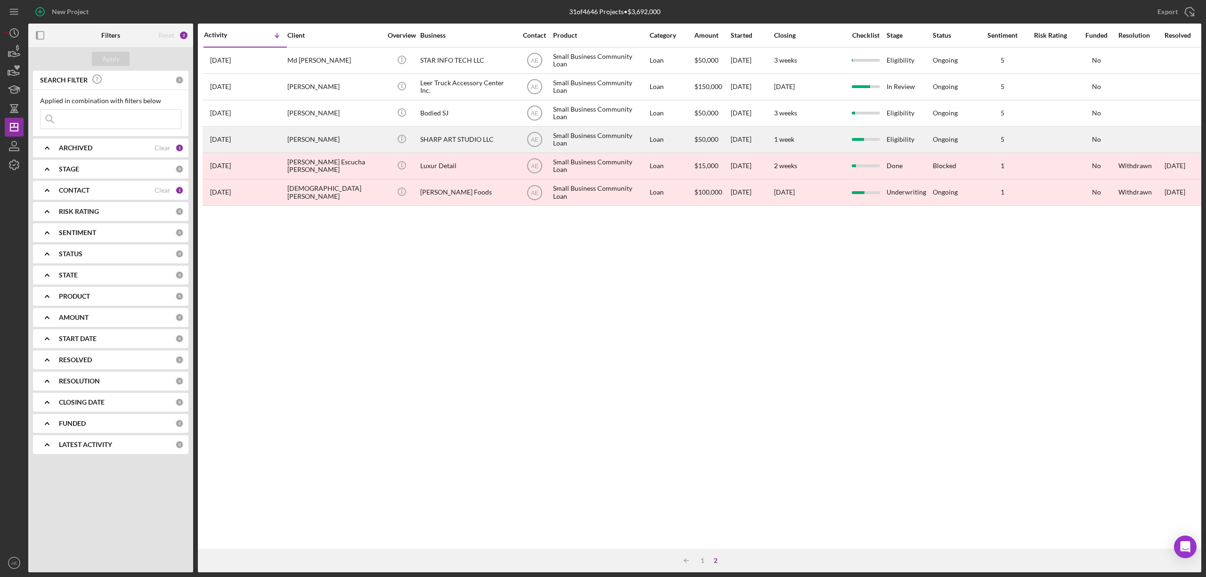
click at [377, 139] on div "[PERSON_NAME]" at bounding box center [334, 139] width 94 height 25
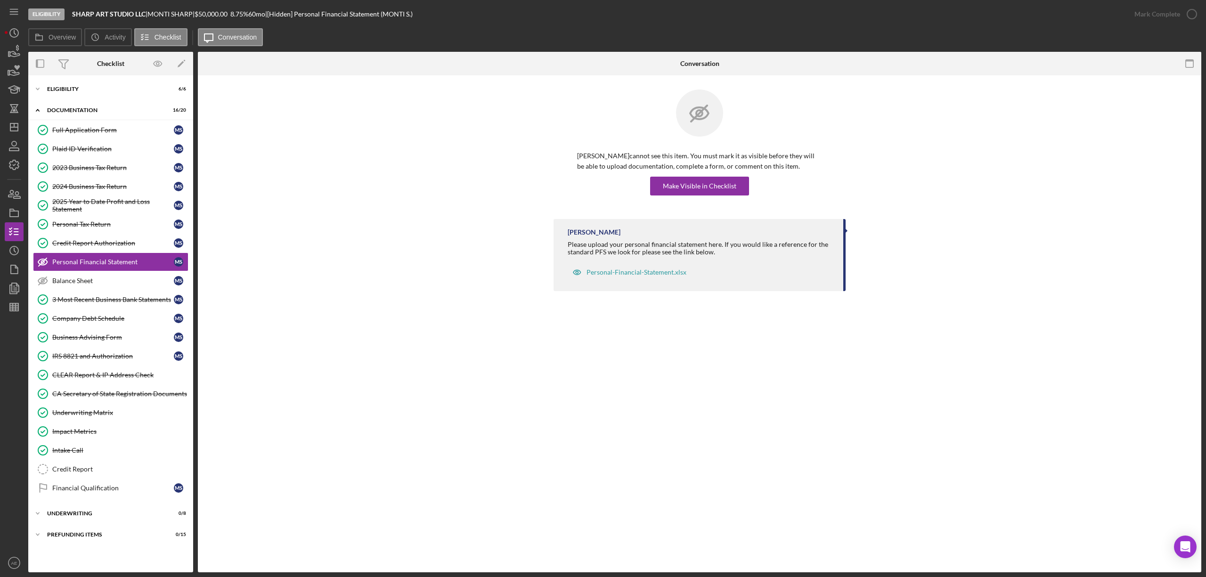
drag, startPoint x: 102, startPoint y: 413, endPoint x: 289, endPoint y: 425, distance: 187.4
click at [102, 413] on link "Underwriting Matrix Underwriting Matrix" at bounding box center [110, 412] width 155 height 19
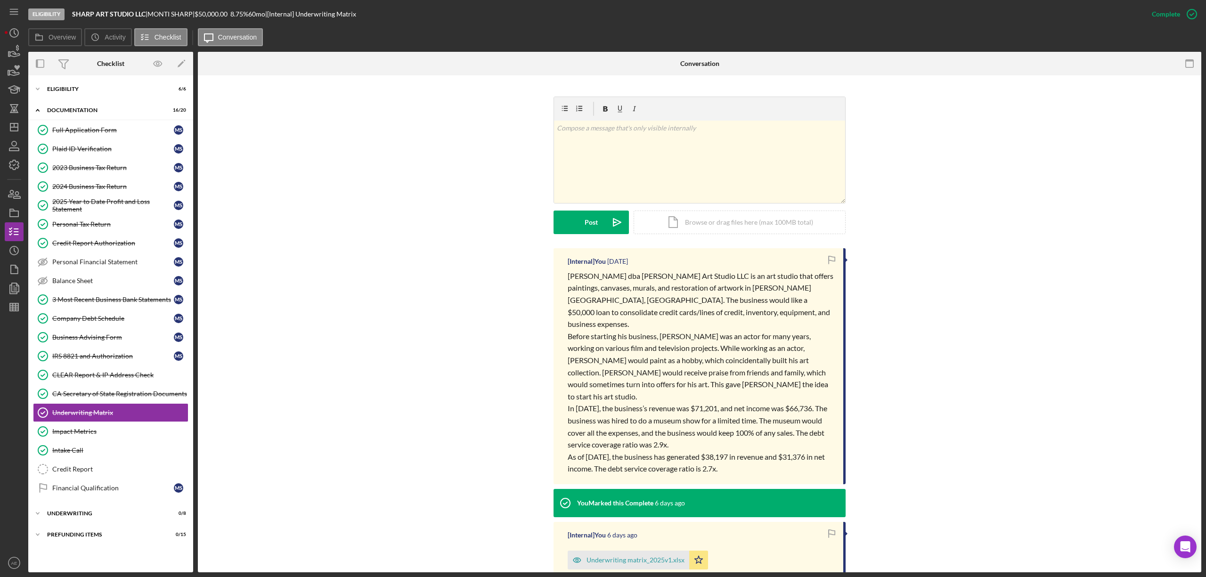
scroll to position [125, 0]
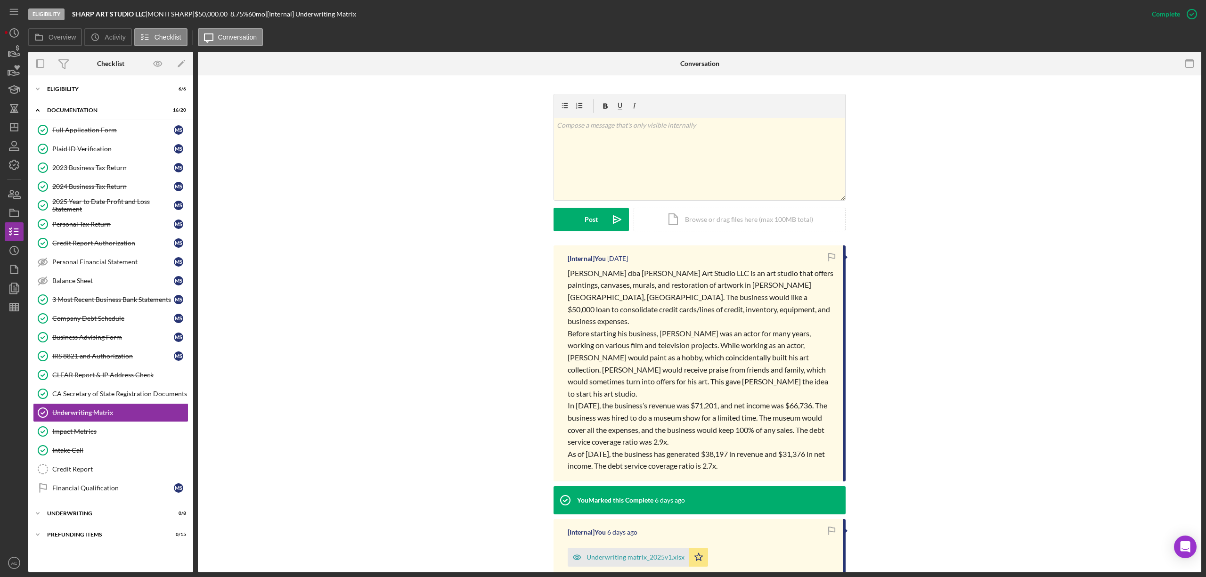
click at [562, 276] on div "[Internal] You [DATE] [PERSON_NAME] dba [PERSON_NAME] Art Studio LLC is an art …" at bounding box center [700, 363] width 292 height 236
drag, startPoint x: 566, startPoint y: 272, endPoint x: 741, endPoint y: 447, distance: 247.8
click at [741, 447] on div "[PERSON_NAME] dba [PERSON_NAME] Art Studio LLC is an art studio that offers pai…" at bounding box center [701, 369] width 266 height 205
click at [752, 448] on p "As of [DATE], the business has generated $38,197 in revenue and $31,376 in net …" at bounding box center [701, 460] width 266 height 24
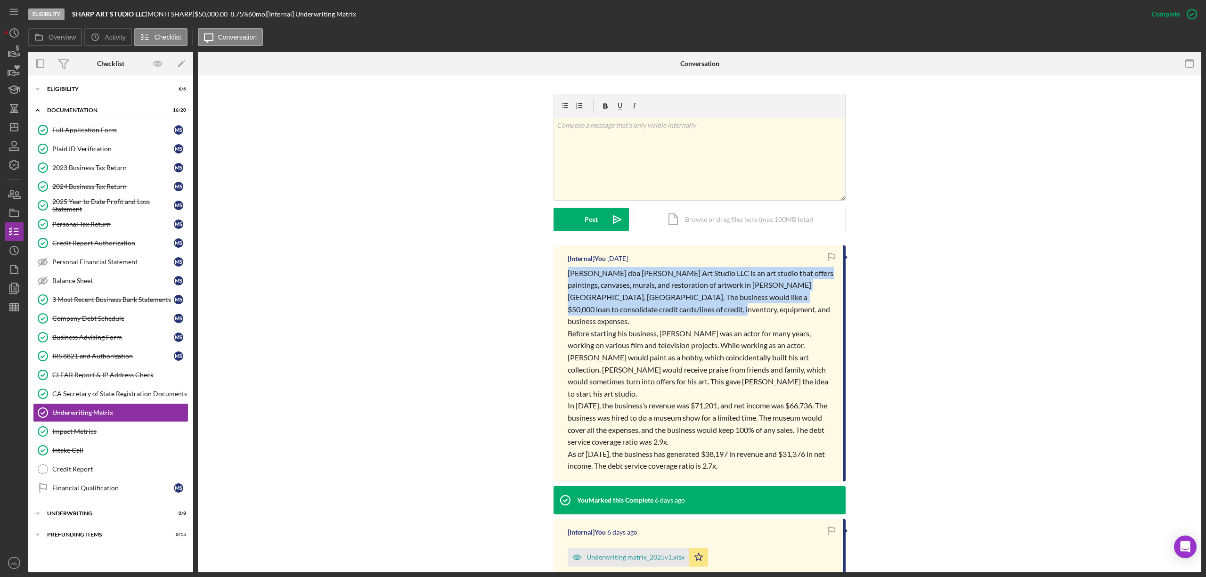
drag, startPoint x: 564, startPoint y: 269, endPoint x: 697, endPoint y: 313, distance: 139.7
click at [697, 313] on div "[Internal] You [DATE] [PERSON_NAME] dba [PERSON_NAME] Art Studio LLC is an art …" at bounding box center [700, 363] width 292 height 236
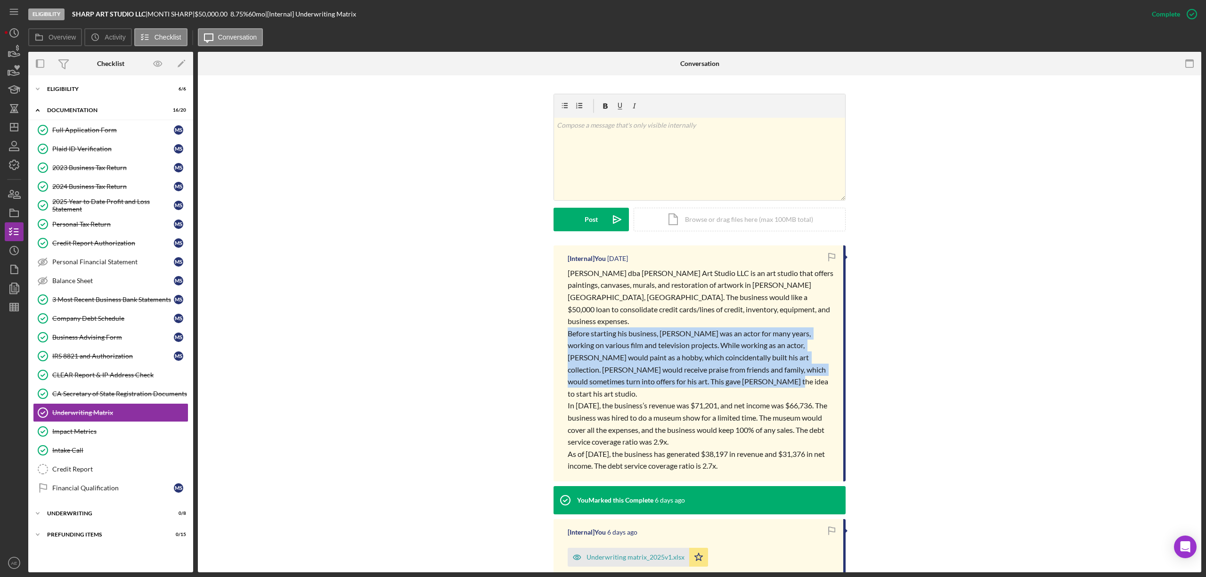
drag, startPoint x: 565, startPoint y: 321, endPoint x: 659, endPoint y: 381, distance: 111.1
click at [739, 367] on div "[Internal] You [DATE] [PERSON_NAME] dba [PERSON_NAME] Art Studio LLC is an art …" at bounding box center [700, 363] width 292 height 236
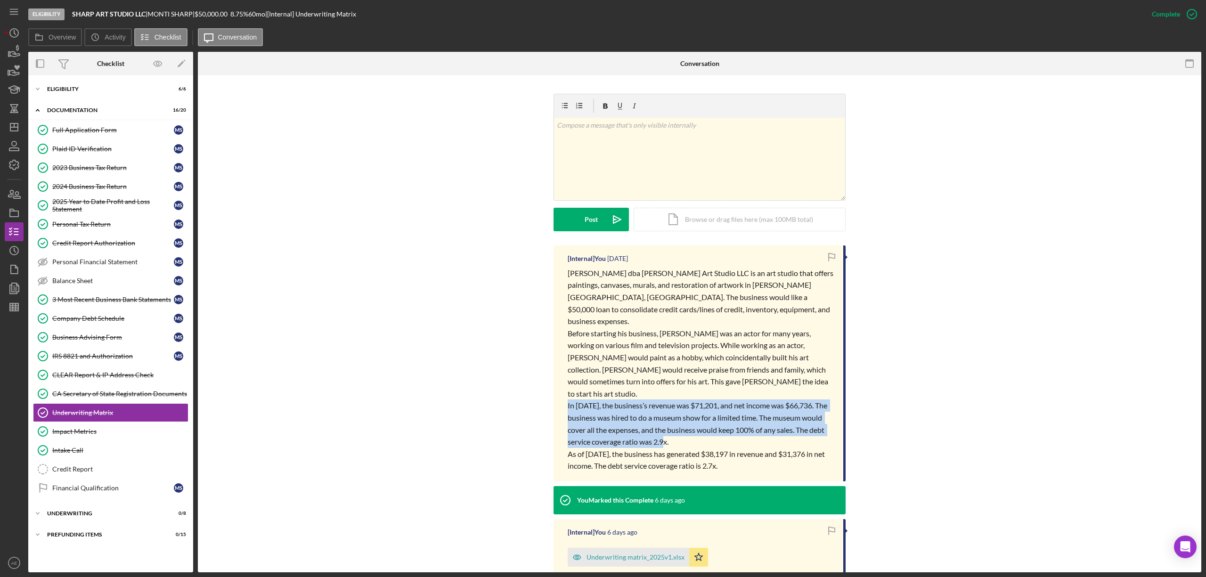
drag, startPoint x: 678, startPoint y: 397, endPoint x: 725, endPoint y: 415, distance: 49.5
click at [725, 415] on div "[Internal] You [DATE] [PERSON_NAME] dba [PERSON_NAME] Art Studio LLC is an art …" at bounding box center [700, 363] width 292 height 236
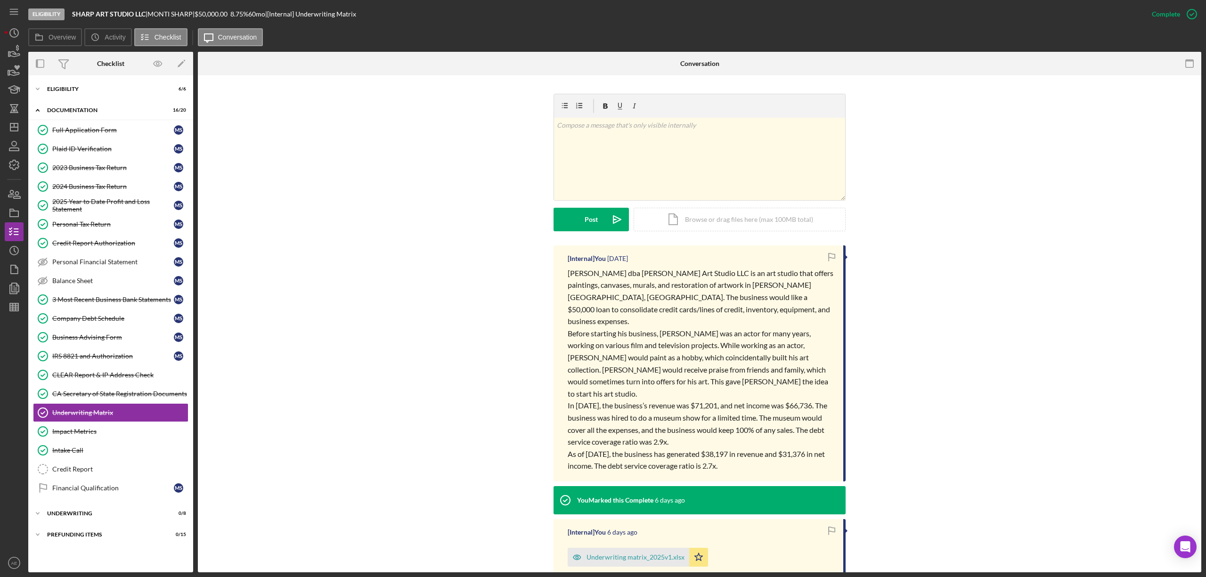
drag, startPoint x: 567, startPoint y: 274, endPoint x: 581, endPoint y: 291, distance: 22.1
click at [570, 279] on p "[PERSON_NAME] dba [PERSON_NAME] Art Studio LLC is an art studio that offers pai…" at bounding box center [701, 297] width 266 height 60
click at [594, 282] on span "[PERSON_NAME] dba [PERSON_NAME] Art Studio LLC is an art studio that offers pai…" at bounding box center [701, 297] width 267 height 57
drag, startPoint x: 566, startPoint y: 274, endPoint x: 694, endPoint y: 276, distance: 128.2
click at [694, 276] on span "[PERSON_NAME] dba [PERSON_NAME] Art Studio LLC is an art studio that offers pai…" at bounding box center [701, 297] width 267 height 57
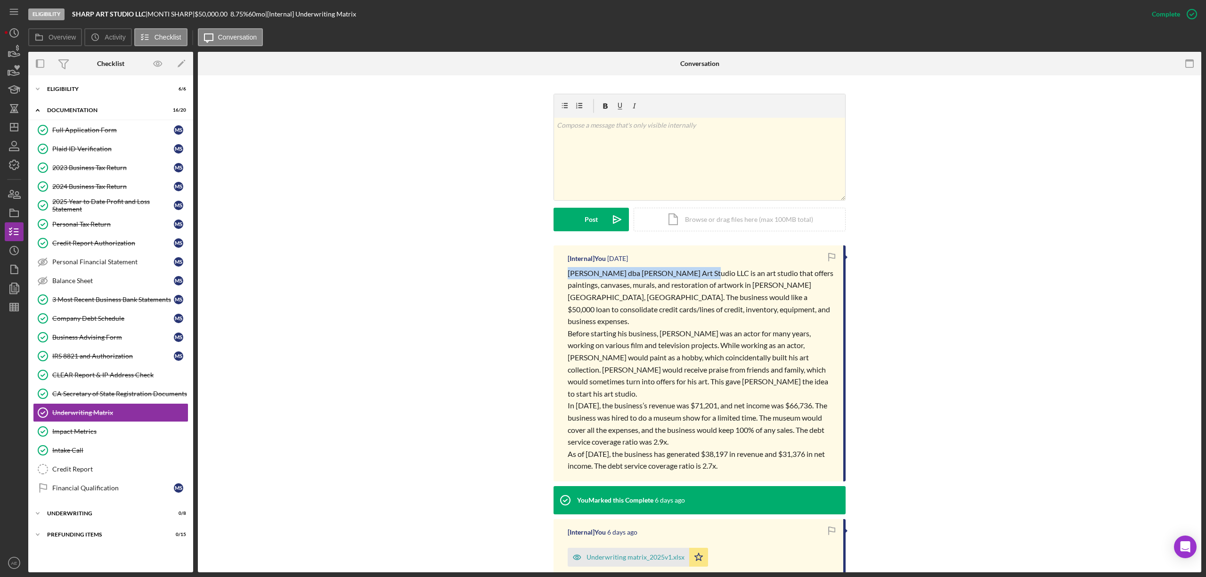
click at [630, 272] on span "[PERSON_NAME] dba [PERSON_NAME] Art Studio LLC is an art studio that offers pai…" at bounding box center [701, 297] width 267 height 57
drag, startPoint x: 720, startPoint y: 285, endPoint x: 770, endPoint y: 289, distance: 50.1
click at [770, 289] on span "[PERSON_NAME] dba [PERSON_NAME] Art Studio LLC is an art studio that offers pai…" at bounding box center [701, 297] width 267 height 57
click at [775, 288] on span "[PERSON_NAME] dba [PERSON_NAME] Art Studio LLC is an art studio that offers pai…" at bounding box center [701, 297] width 267 height 57
drag, startPoint x: 613, startPoint y: 300, endPoint x: 647, endPoint y: 301, distance: 34.4
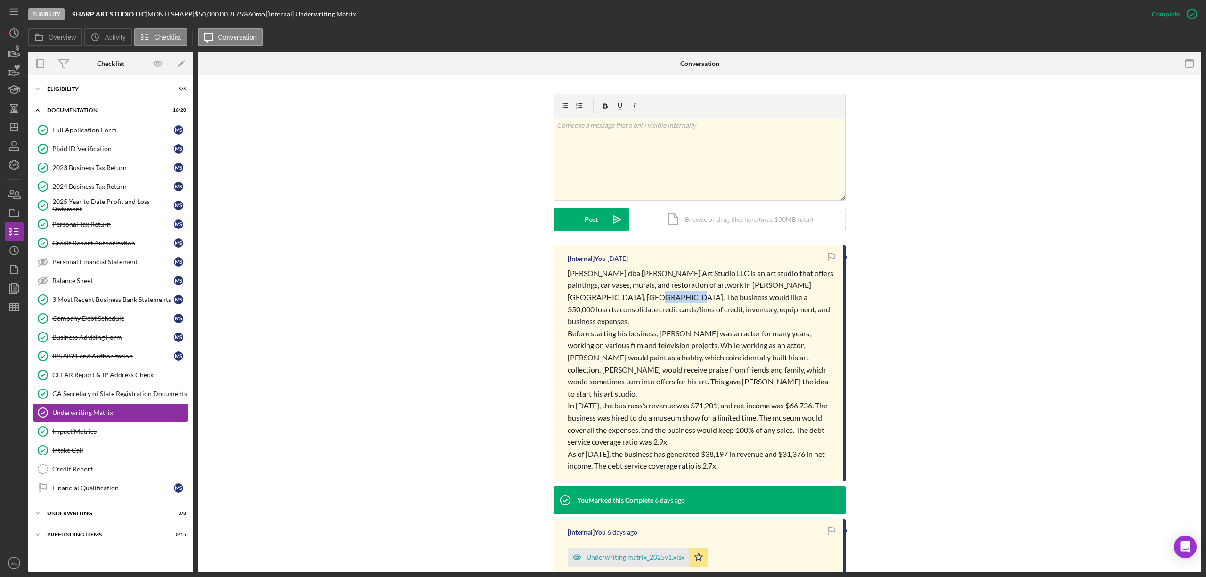
click at [647, 301] on span "[PERSON_NAME] dba [PERSON_NAME] Art Studio LLC is an art studio that offers pai…" at bounding box center [701, 297] width 267 height 57
click at [659, 301] on span "[PERSON_NAME] dba [PERSON_NAME] Art Studio LLC is an art studio that offers pai…" at bounding box center [701, 297] width 267 height 57
drag, startPoint x: 657, startPoint y: 301, endPoint x: 737, endPoint y: 301, distance: 80.6
click at [737, 301] on span "[PERSON_NAME] dba [PERSON_NAME] Art Studio LLC is an art studio that offers pai…" at bounding box center [701, 297] width 267 height 57
click at [781, 296] on span "[PERSON_NAME] dba [PERSON_NAME] Art Studio LLC is an art studio that offers pai…" at bounding box center [701, 297] width 267 height 57
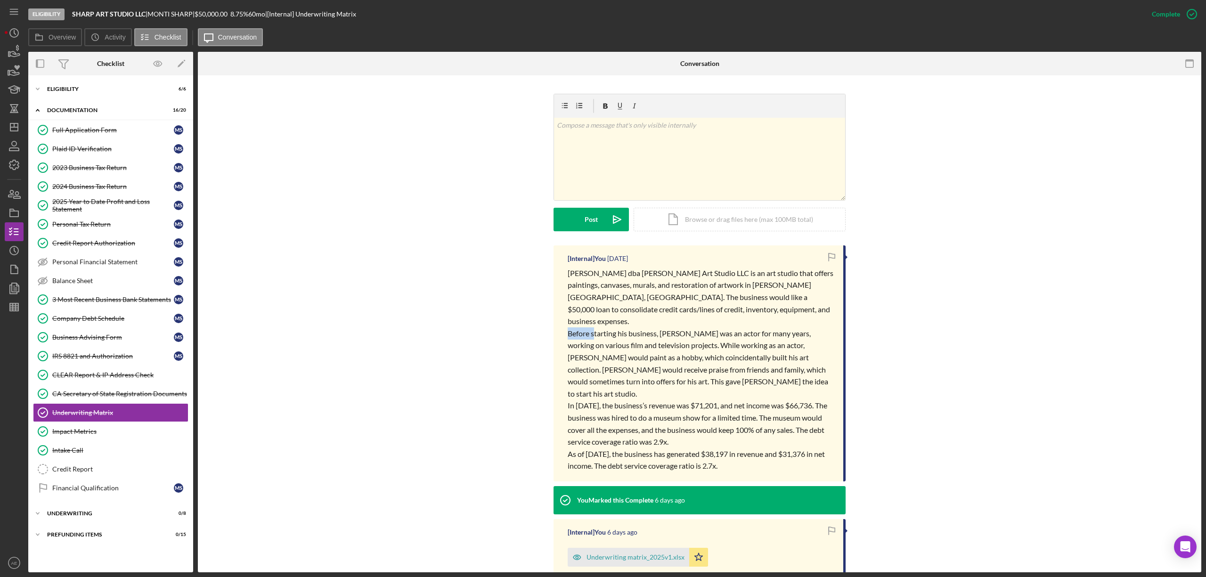
drag, startPoint x: 565, startPoint y: 323, endPoint x: 594, endPoint y: 326, distance: 28.9
click at [594, 326] on div "[Internal] You [DATE] [PERSON_NAME] dba [PERSON_NAME] Art Studio LLC is an art …" at bounding box center [700, 363] width 292 height 236
click at [608, 329] on span "Before starting his business, [PERSON_NAME] was an actor for many years, workin…" at bounding box center [699, 363] width 262 height 69
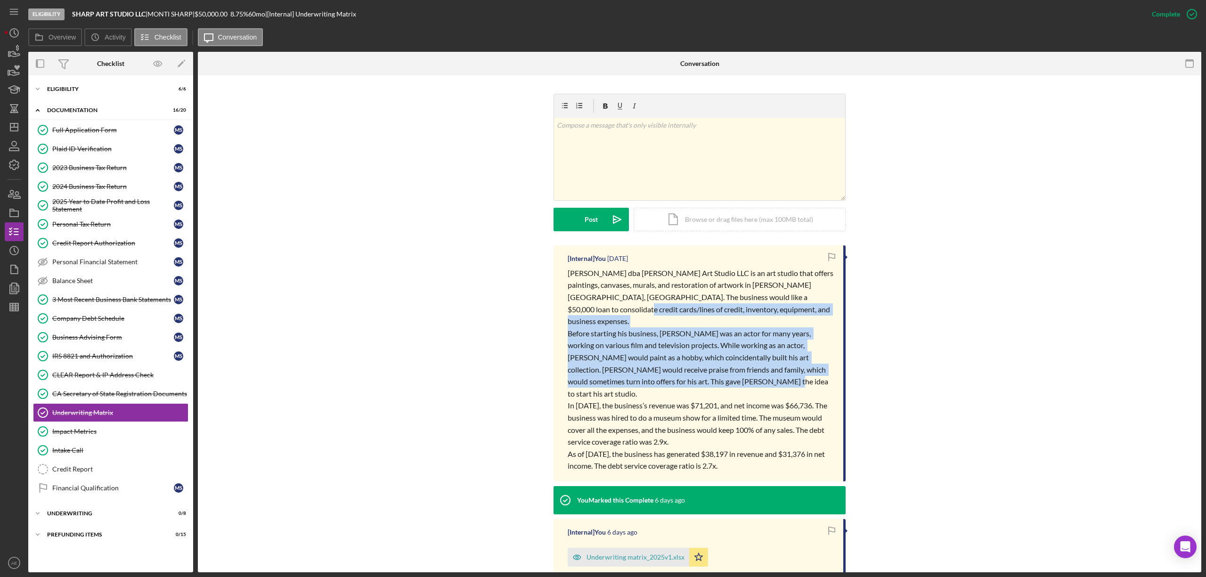
drag, startPoint x: 726, startPoint y: 368, endPoint x: 570, endPoint y: 315, distance: 164.8
click at [568, 327] on p "Before starting his business, [PERSON_NAME] was an actor for many years, workin…" at bounding box center [701, 363] width 266 height 73
click at [578, 329] on span "Before starting his business, [PERSON_NAME] was an actor for many years, workin…" at bounding box center [699, 363] width 262 height 69
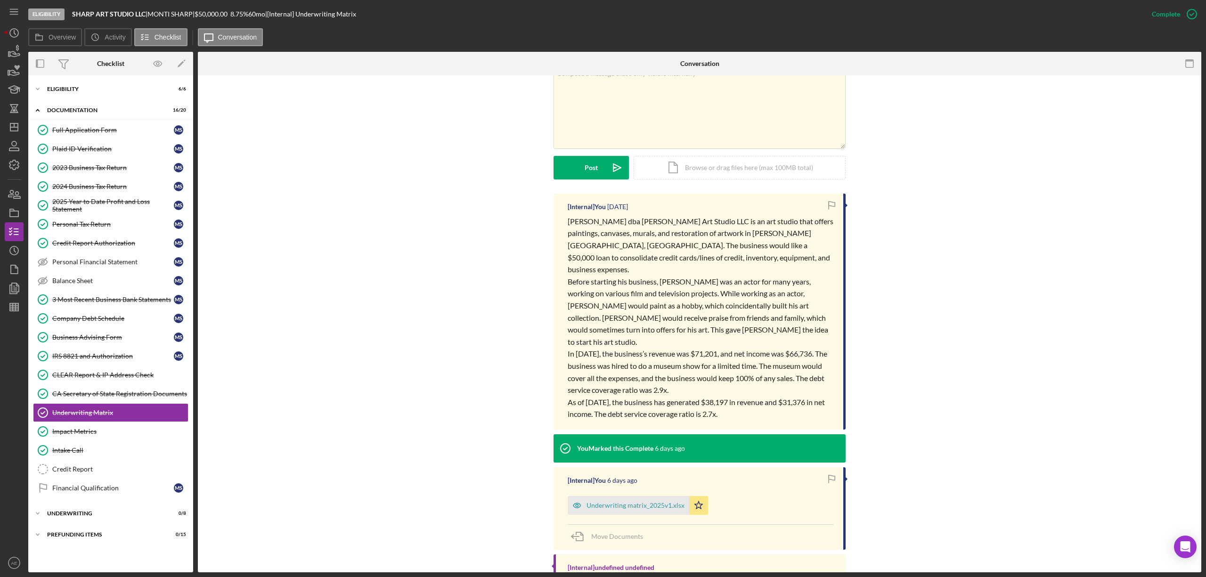
scroll to position [188, 0]
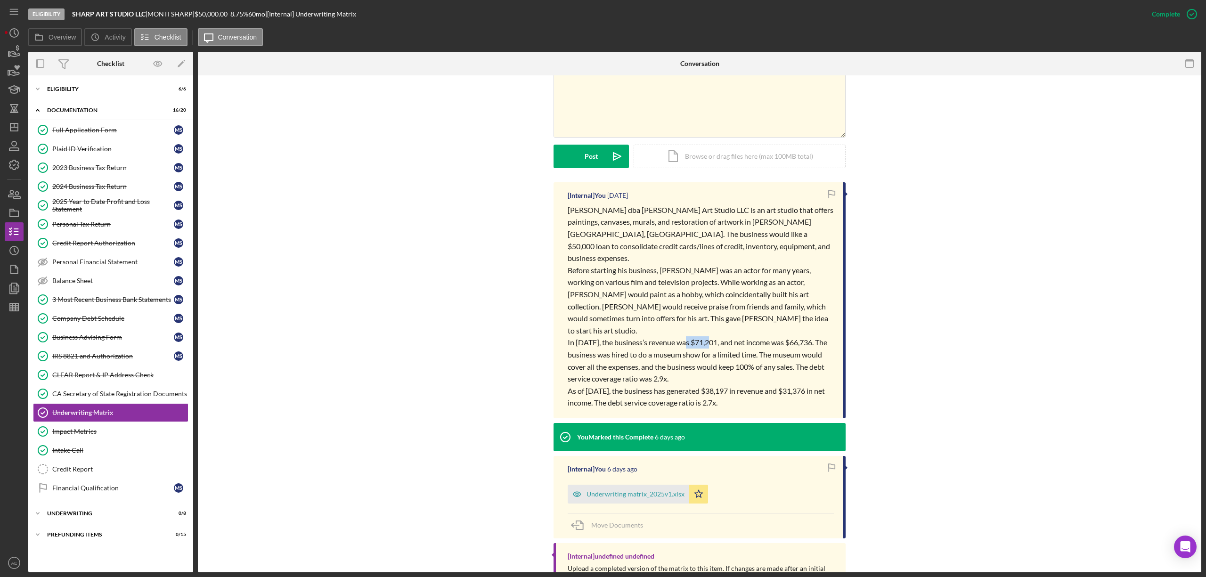
drag, startPoint x: 686, startPoint y: 319, endPoint x: 712, endPoint y: 319, distance: 26.4
click at [712, 338] on span "In [DATE], the business’s revenue was $71,201, and net income was $66,736. The …" at bounding box center [698, 360] width 261 height 45
drag, startPoint x: 786, startPoint y: 321, endPoint x: 805, endPoint y: 319, distance: 19.4
click at [805, 338] on span "In [DATE], the business’s revenue was $71,201, and net income was $66,736. The …" at bounding box center [698, 360] width 261 height 45
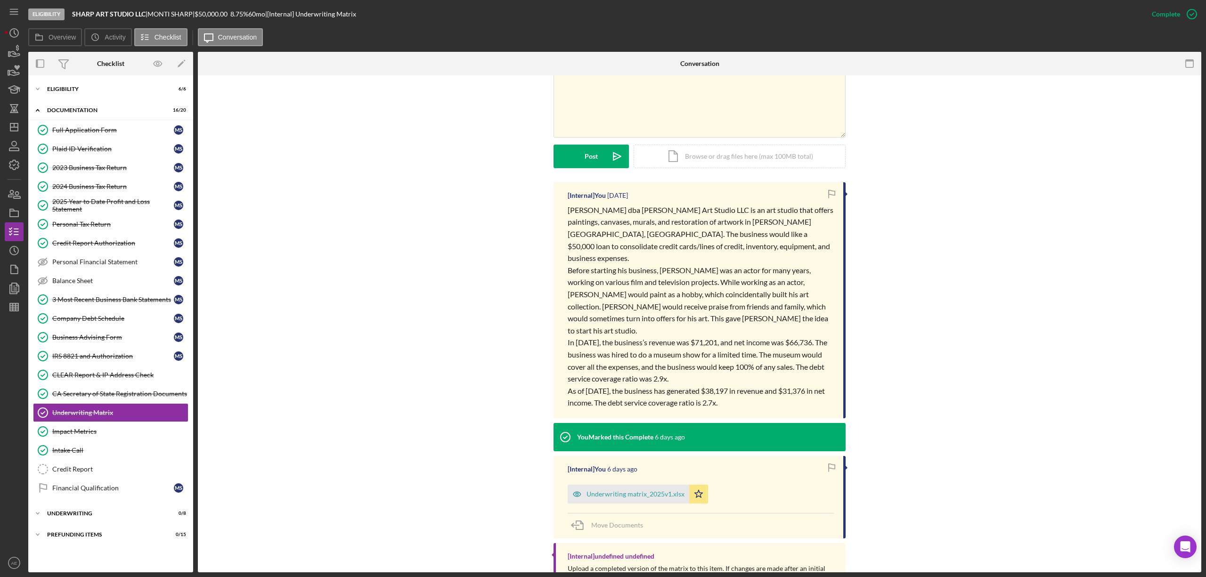
drag, startPoint x: 677, startPoint y: 347, endPoint x: 749, endPoint y: 366, distance: 74.6
click at [678, 347] on span "In [DATE], the business’s revenue was $71,201, and net income was $66,736. The …" at bounding box center [698, 360] width 261 height 45
drag, startPoint x: 797, startPoint y: 344, endPoint x: 668, endPoint y: 348, distance: 129.1
click at [668, 348] on p "In [DATE], the business’s revenue was $71,201, and net income was $66,736. The …" at bounding box center [701, 360] width 266 height 48
click at [671, 356] on p "In [DATE], the business’s revenue was $71,201, and net income was $66,736. The …" at bounding box center [701, 360] width 266 height 48
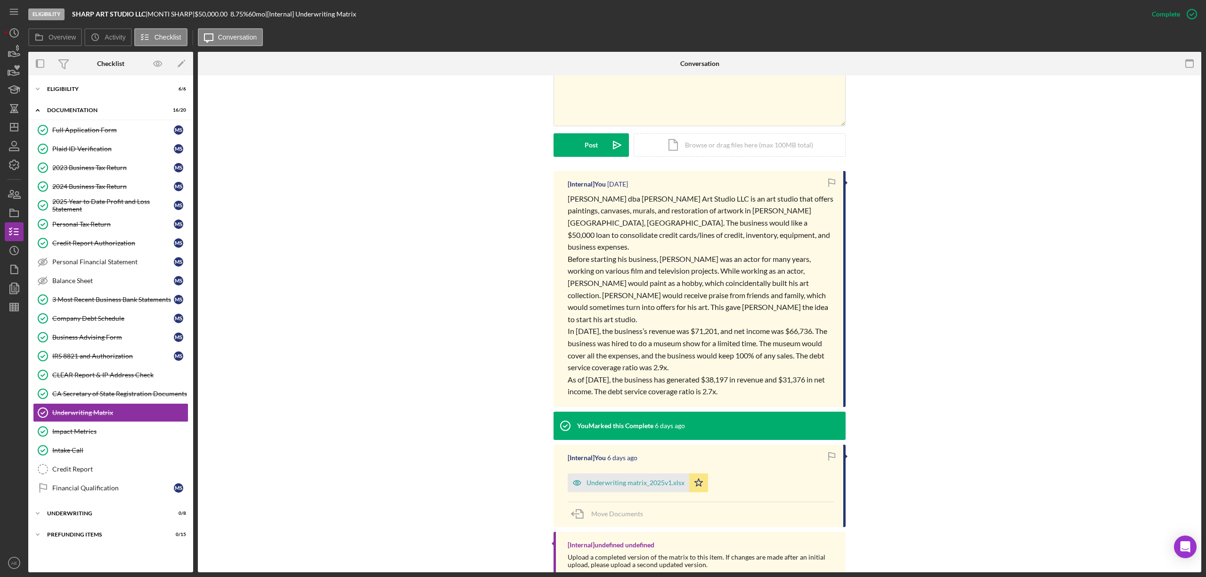
scroll to position [203, 0]
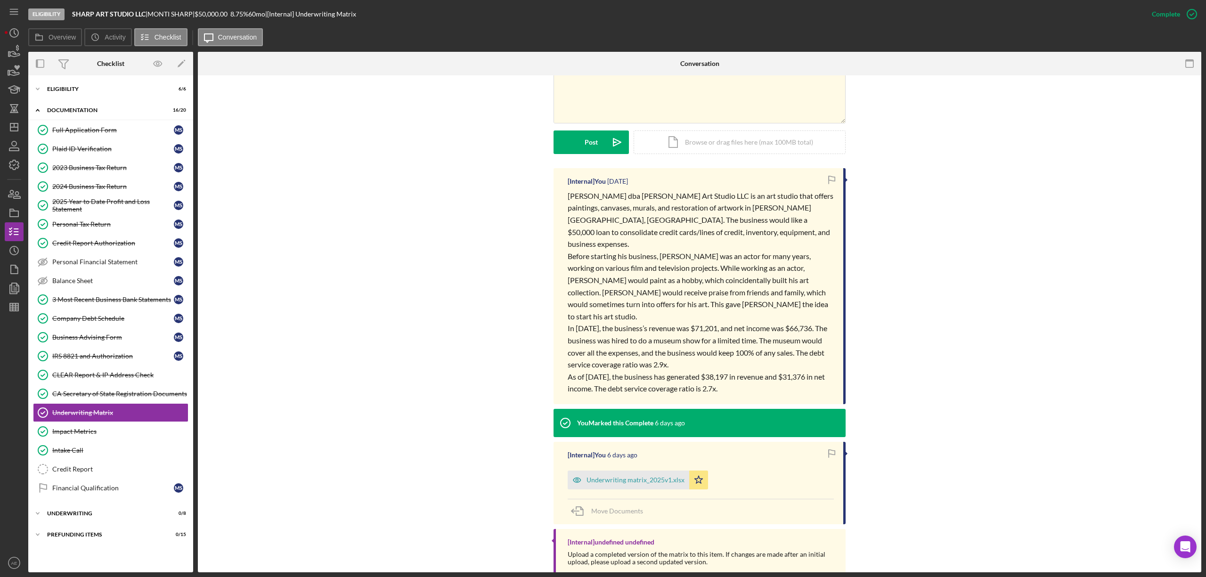
drag, startPoint x: 562, startPoint y: 352, endPoint x: 757, endPoint y: 364, distance: 194.4
click at [757, 364] on div "[Internal] You [DATE] [PERSON_NAME] dba [PERSON_NAME] Art Studio LLC is an art …" at bounding box center [700, 286] width 292 height 236
click at [630, 372] on span "As of [DATE], the business has generated $38,197 in revenue and $31,376 in net …" at bounding box center [697, 382] width 259 height 21
drag, startPoint x: 564, startPoint y: 350, endPoint x: 747, endPoint y: 367, distance: 183.1
click at [747, 367] on div "[Internal] You [DATE] [PERSON_NAME] dba [PERSON_NAME] Art Studio LLC is an art …" at bounding box center [700, 286] width 292 height 236
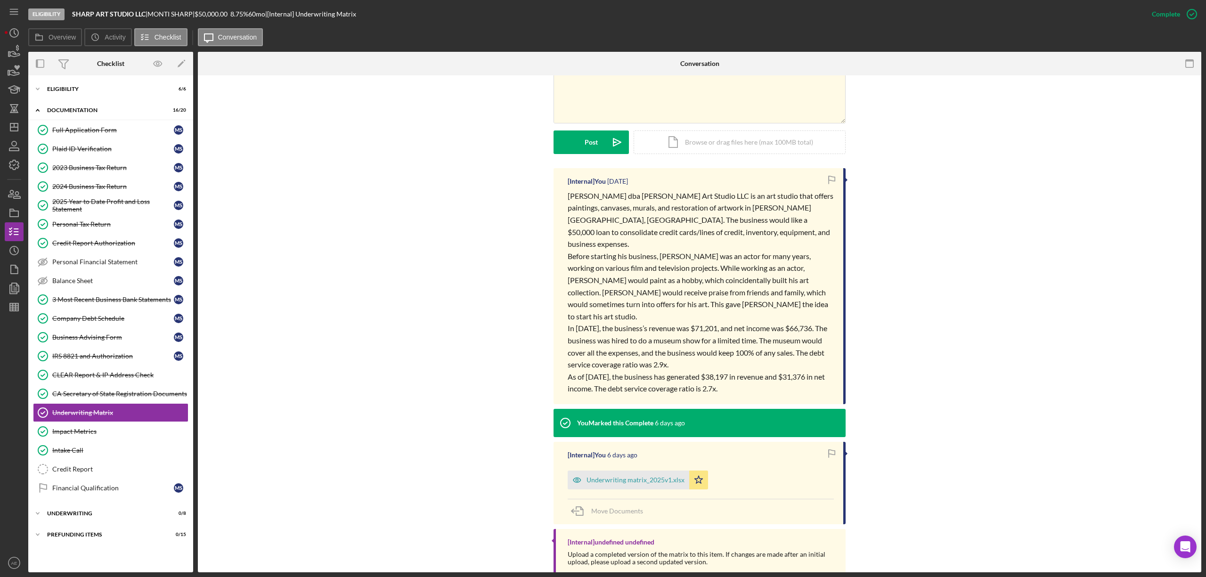
click at [752, 371] on p "As of [DATE], the business has generated $38,197 in revenue and $31,376 in net …" at bounding box center [701, 383] width 266 height 24
